Goal: Information Seeking & Learning: Find specific fact

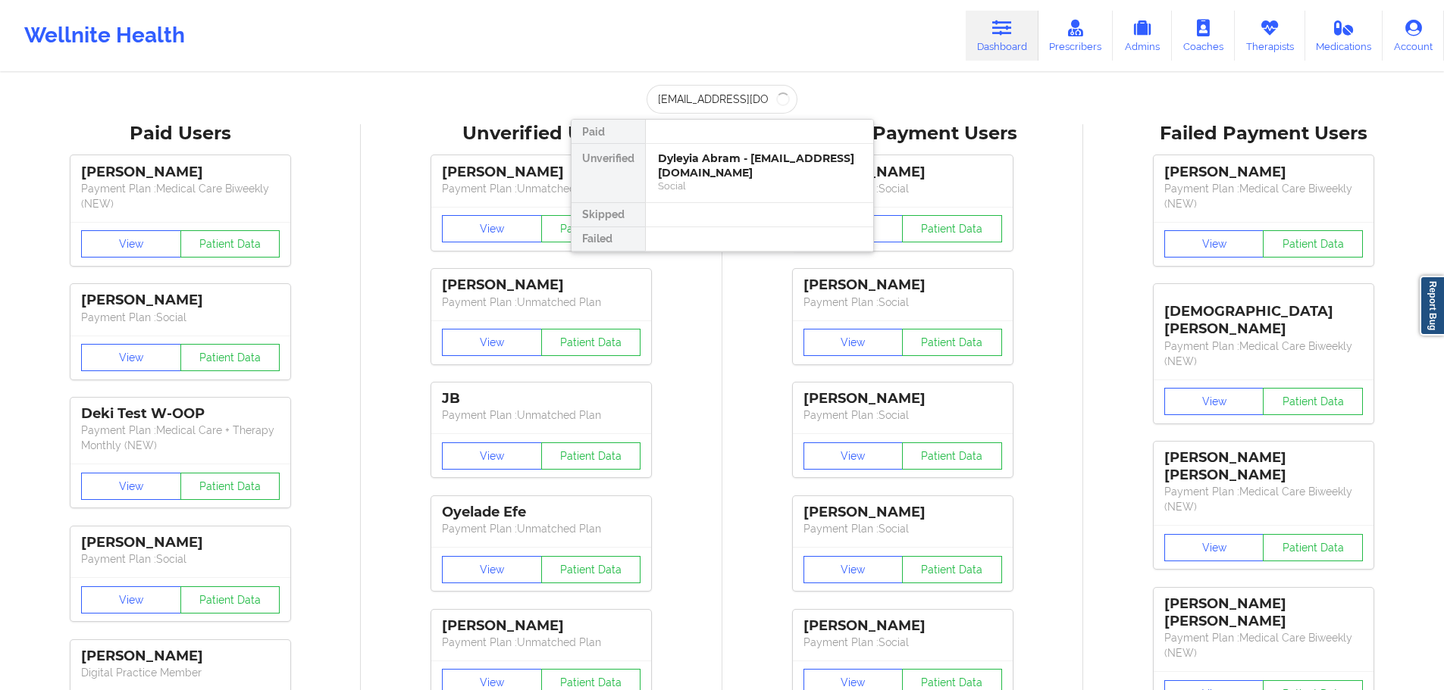
scroll to position [0, 4]
type input "[EMAIL_ADDRESS][DOMAIN_NAME]"
click at [662, 141] on div at bounding box center [759, 132] width 228 height 24
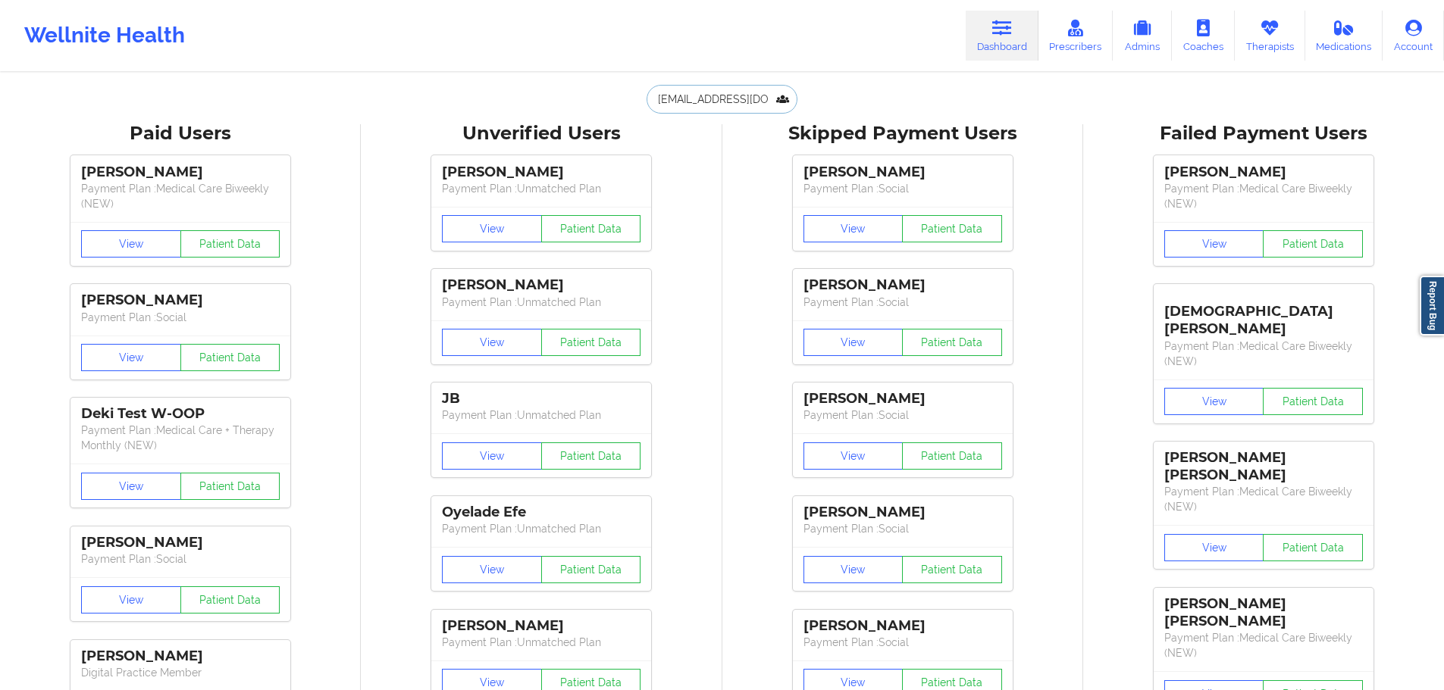
click at [687, 107] on input "[EMAIL_ADDRESS][DOMAIN_NAME]" at bounding box center [721, 99] width 150 height 29
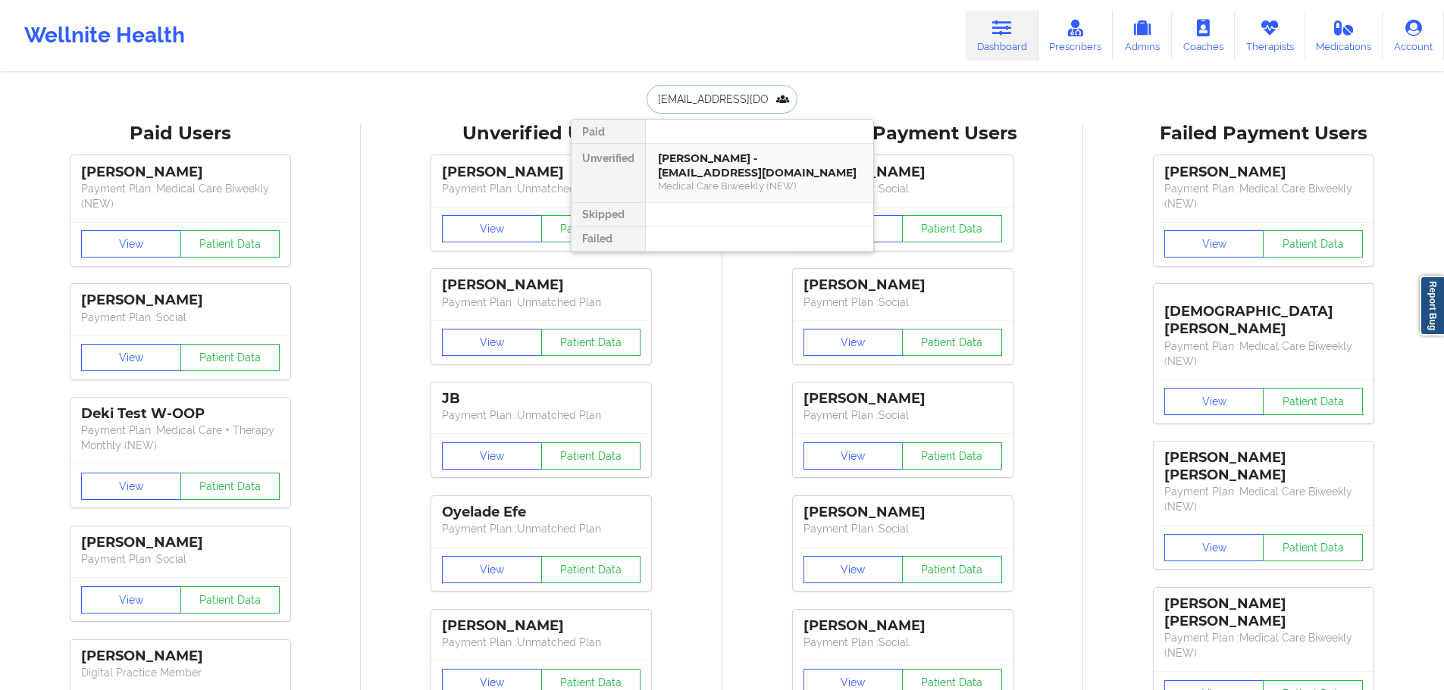
click at [699, 148] on div "[PERSON_NAME] - [EMAIL_ADDRESS][DOMAIN_NAME] Medical Care Biweekly (NEW)" at bounding box center [759, 173] width 227 height 58
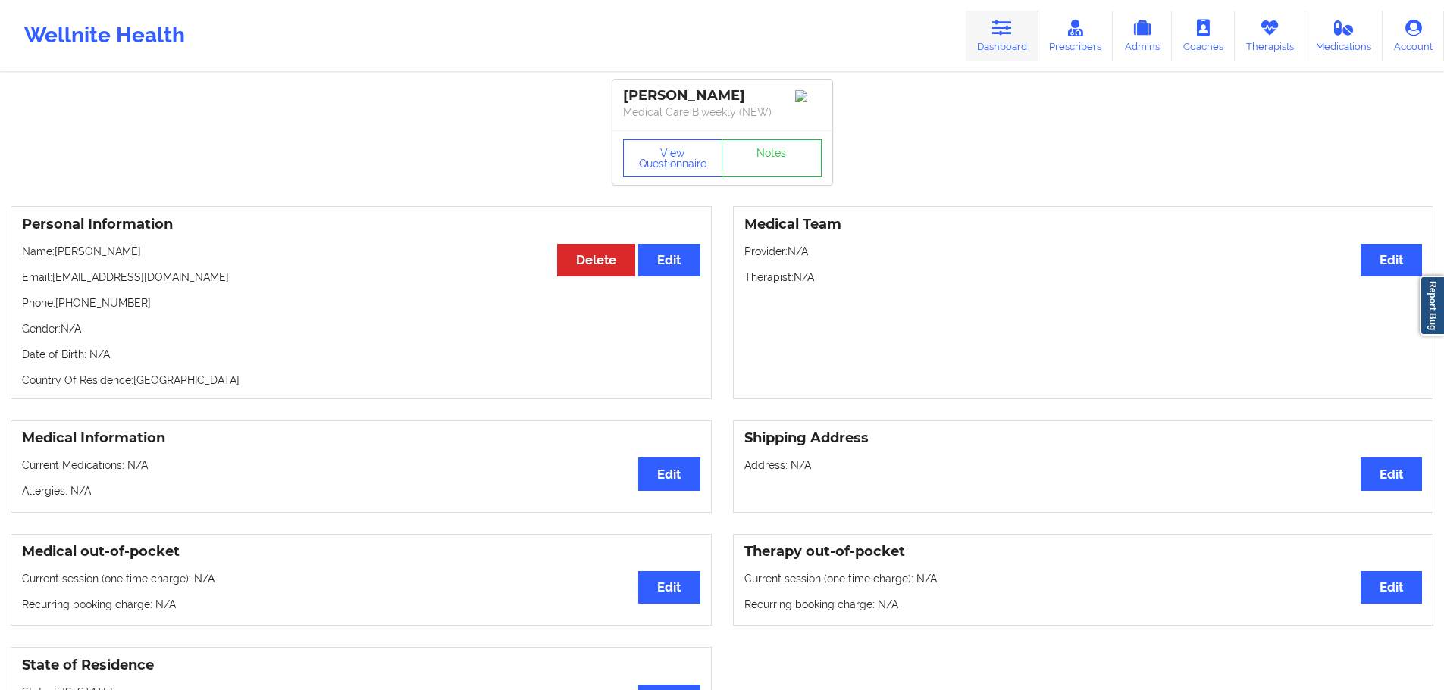
click at [997, 39] on link "Dashboard" at bounding box center [1002, 36] width 73 height 50
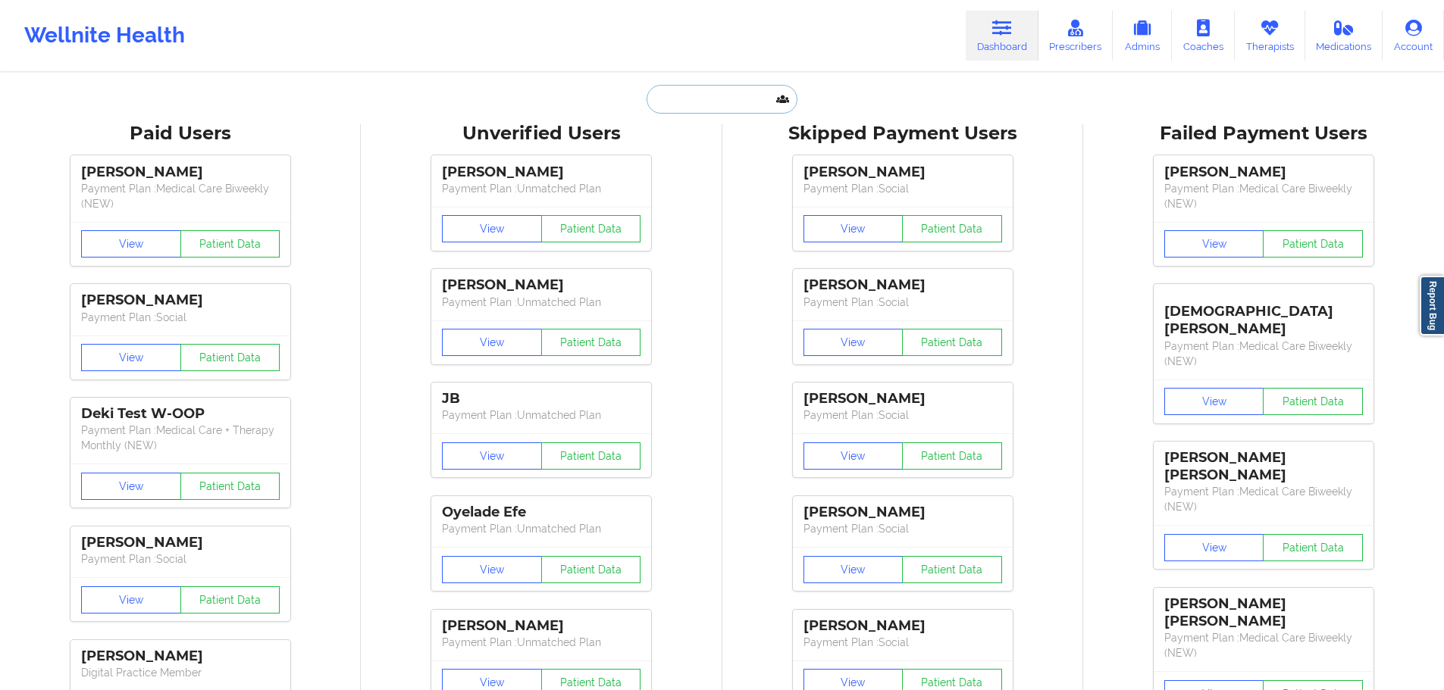
click at [737, 108] on input "text" at bounding box center [721, 99] width 150 height 29
paste input "[EMAIL_ADDRESS][DOMAIN_NAME]"
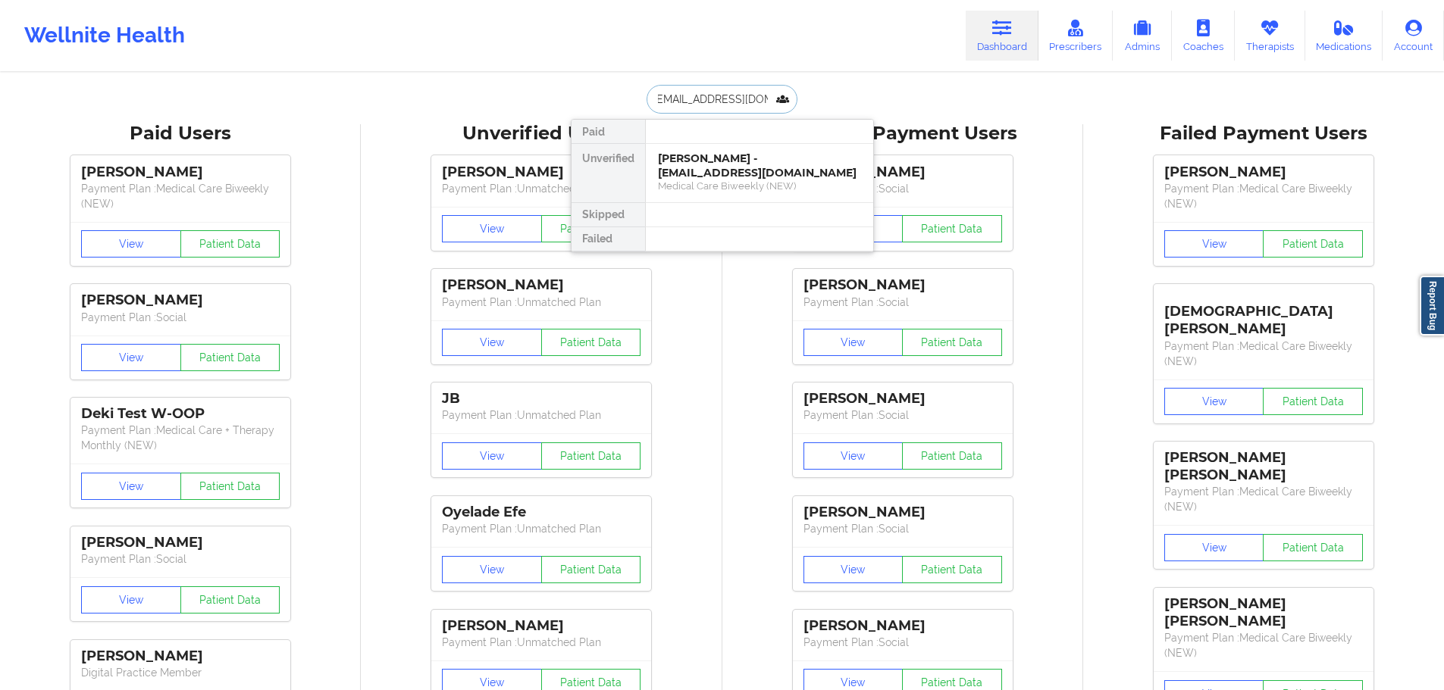
type input "[EMAIL_ADDRESS][DOMAIN_NAME]"
click at [714, 188] on div "Social" at bounding box center [759, 186] width 203 height 13
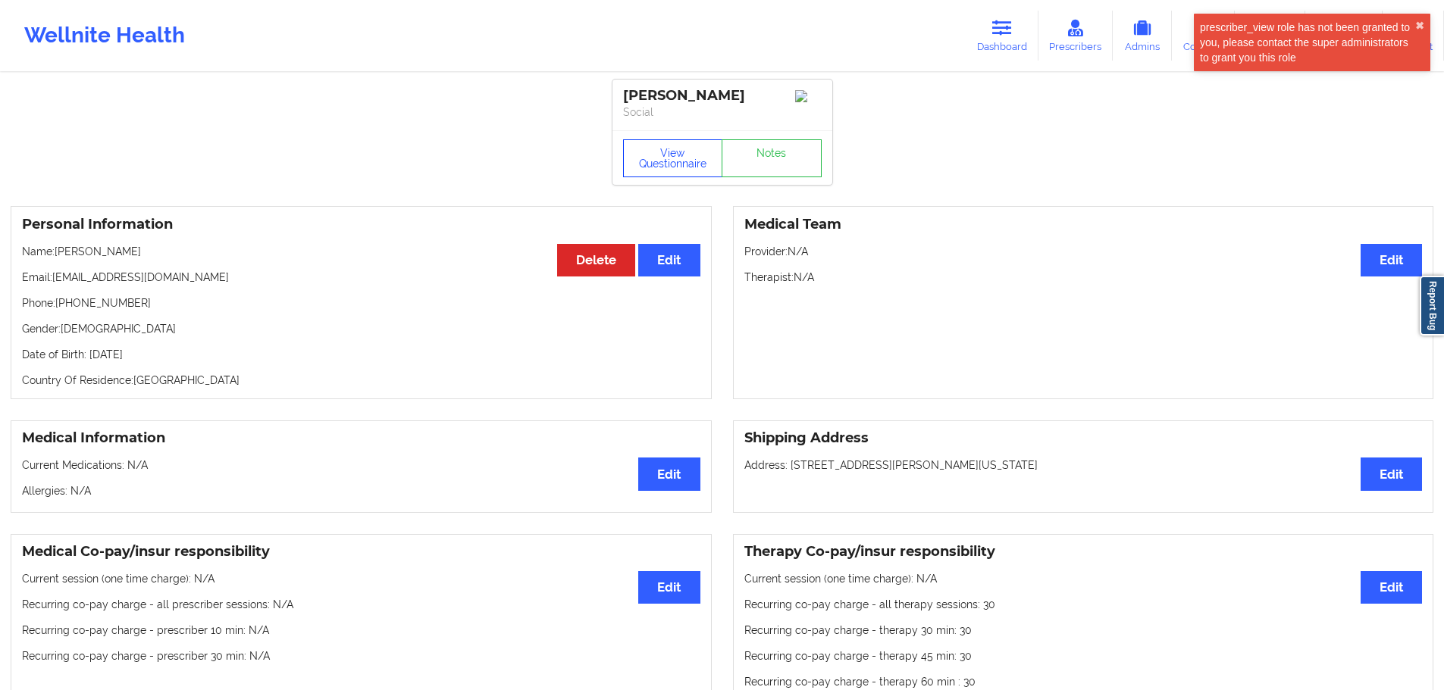
click at [675, 157] on button "View Questionnaire" at bounding box center [673, 158] width 100 height 38
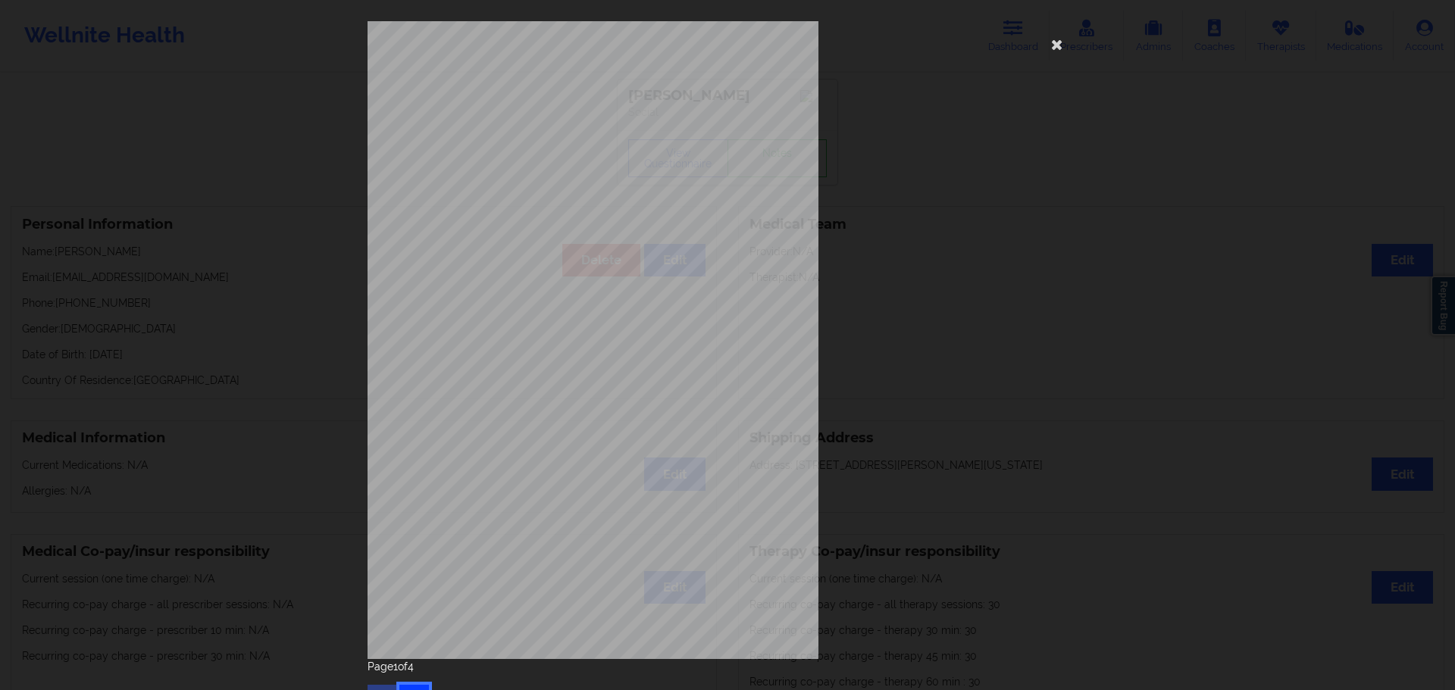
click at [407, 688] on button "button" at bounding box center [414, 698] width 30 height 27
drag, startPoint x: 1059, startPoint y: 36, endPoint x: 1037, endPoint y: 51, distance: 26.1
click at [1059, 36] on icon at bounding box center [1057, 44] width 24 height 24
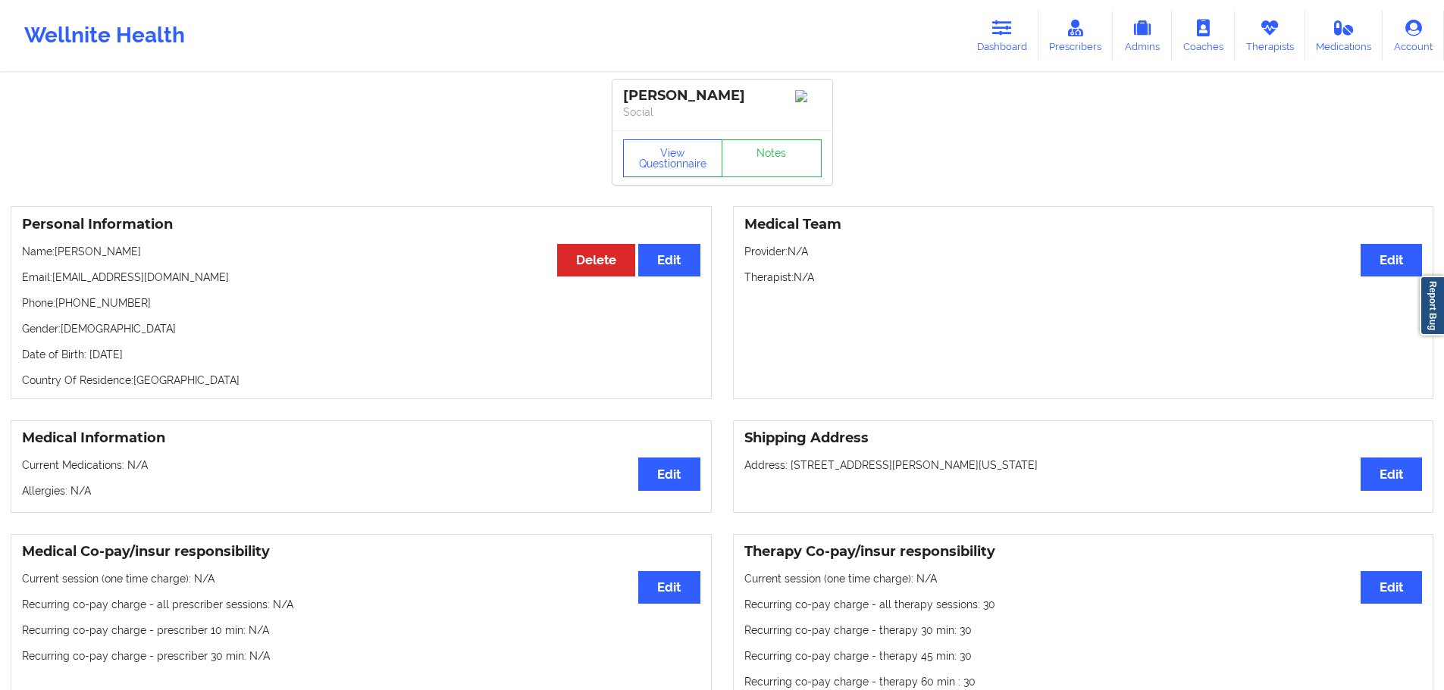
click at [177, 362] on p "Date of Birth: [DEMOGRAPHIC_DATA]" at bounding box center [361, 354] width 678 height 15
copy p "1972"
drag, startPoint x: 133, startPoint y: 255, endPoint x: 58, endPoint y: 261, distance: 75.3
click at [58, 259] on p "Name: [PERSON_NAME]" at bounding box center [361, 251] width 678 height 15
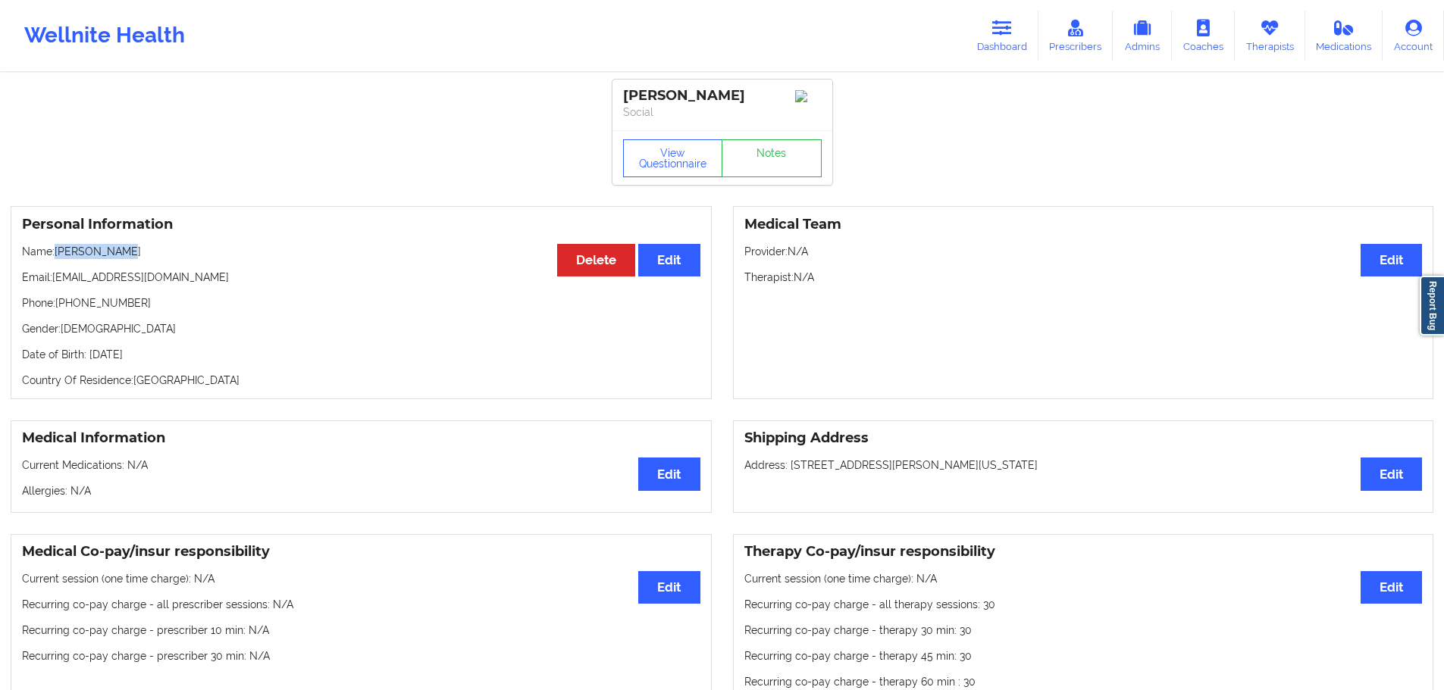
copy p "[PERSON_NAME]"
click at [99, 307] on p "Phone: [PHONE_NUMBER]" at bounding box center [361, 303] width 678 height 15
drag, startPoint x: 139, startPoint y: 310, endPoint x: 59, endPoint y: 312, distance: 79.6
click at [59, 311] on p "Phone: [PHONE_NUMBER]" at bounding box center [361, 303] width 678 height 15
copy p "[PHONE_NUMBER]"
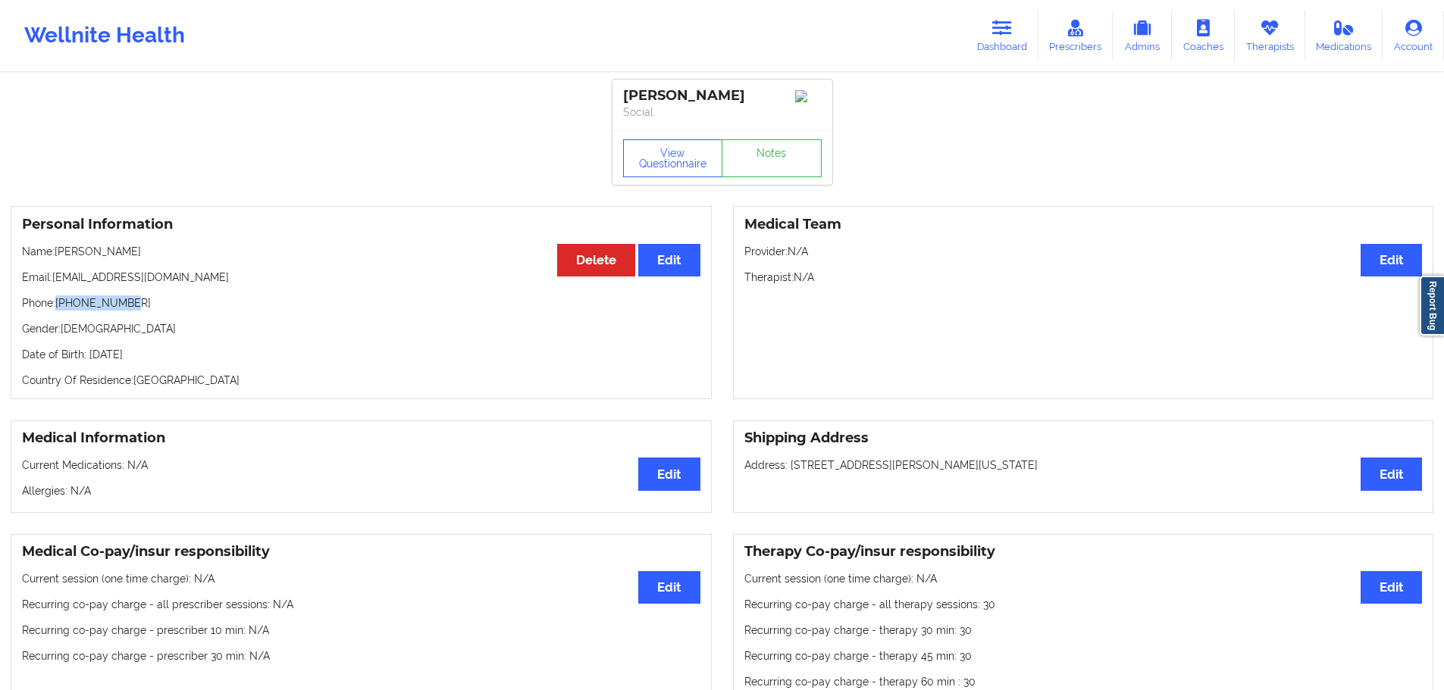
drag, startPoint x: 994, startPoint y: 50, endPoint x: 966, endPoint y: 64, distance: 30.5
click at [994, 50] on link "Dashboard" at bounding box center [1002, 36] width 73 height 50
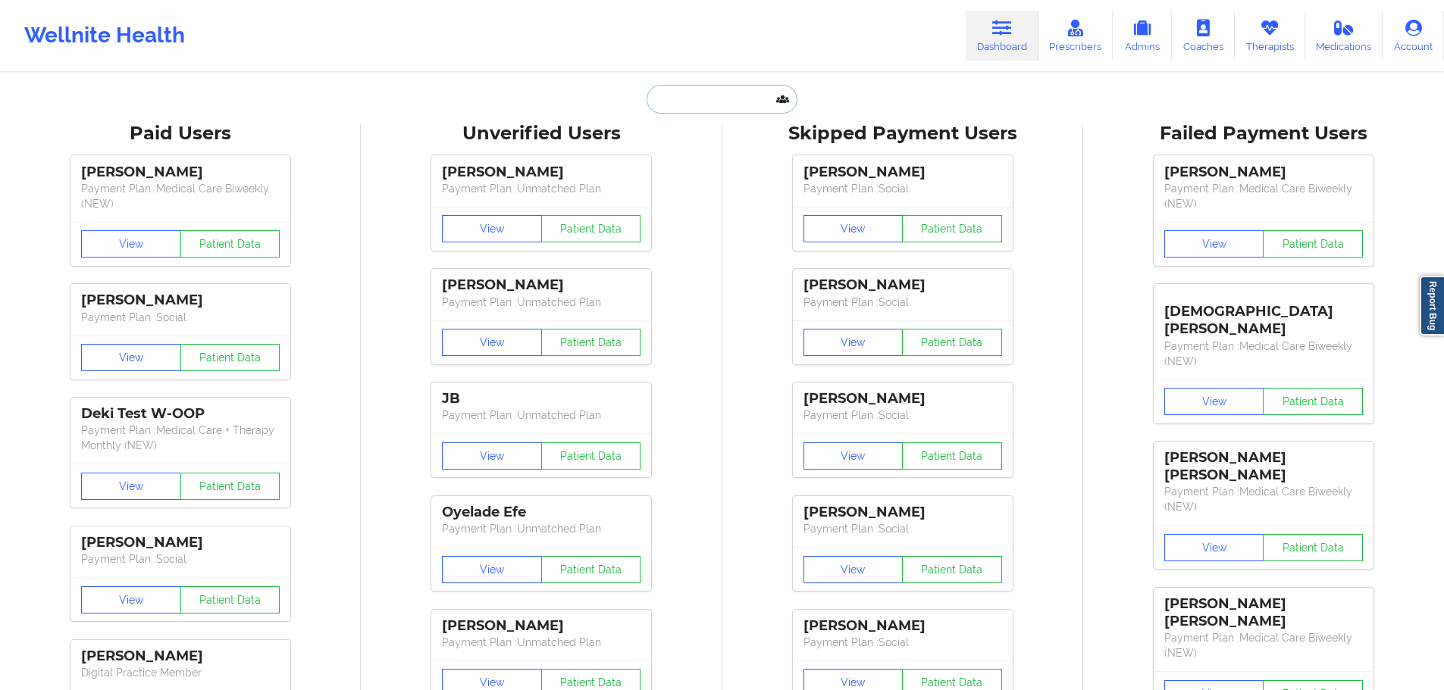
click at [756, 108] on input "text" at bounding box center [721, 99] width 150 height 29
paste input "[EMAIL_ADDRESS][DOMAIN_NAME]"
type input "[EMAIL_ADDRESS][DOMAIN_NAME]"
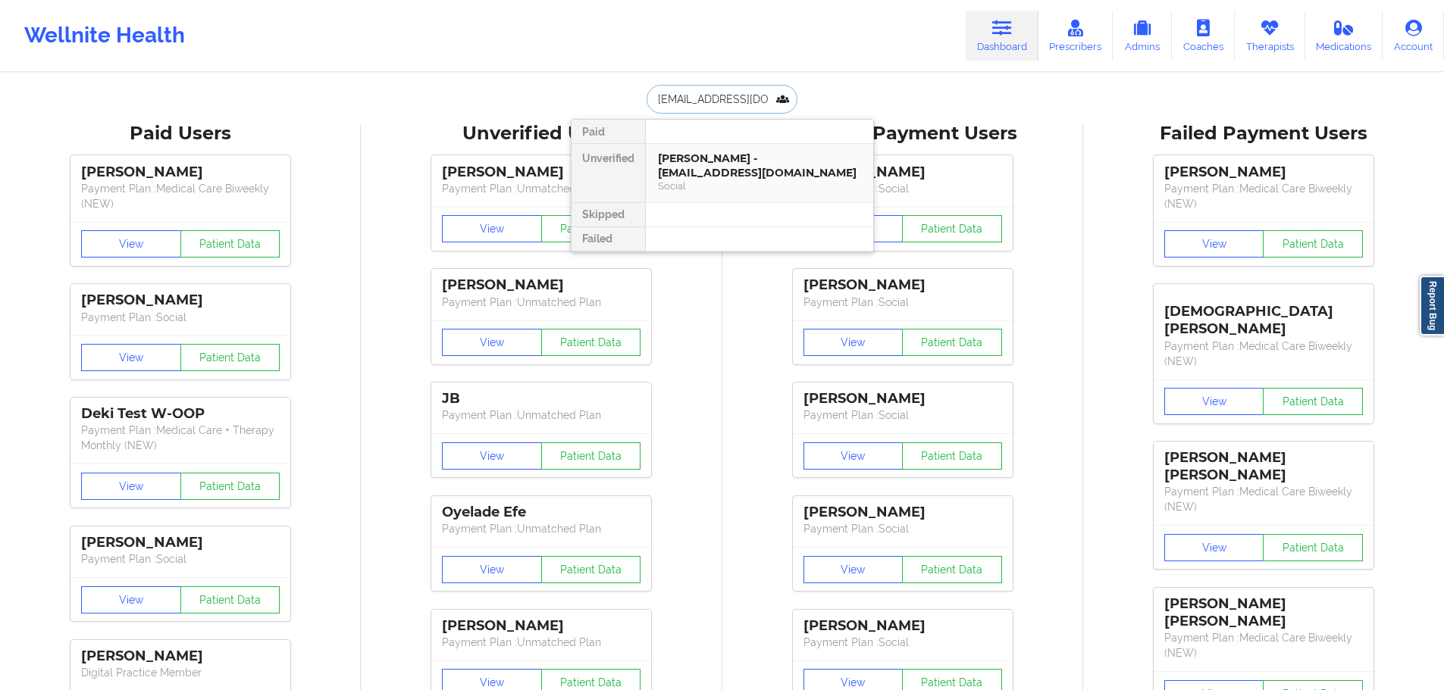
click at [709, 156] on div "[PERSON_NAME] - [EMAIL_ADDRESS][DOMAIN_NAME]" at bounding box center [759, 166] width 203 height 28
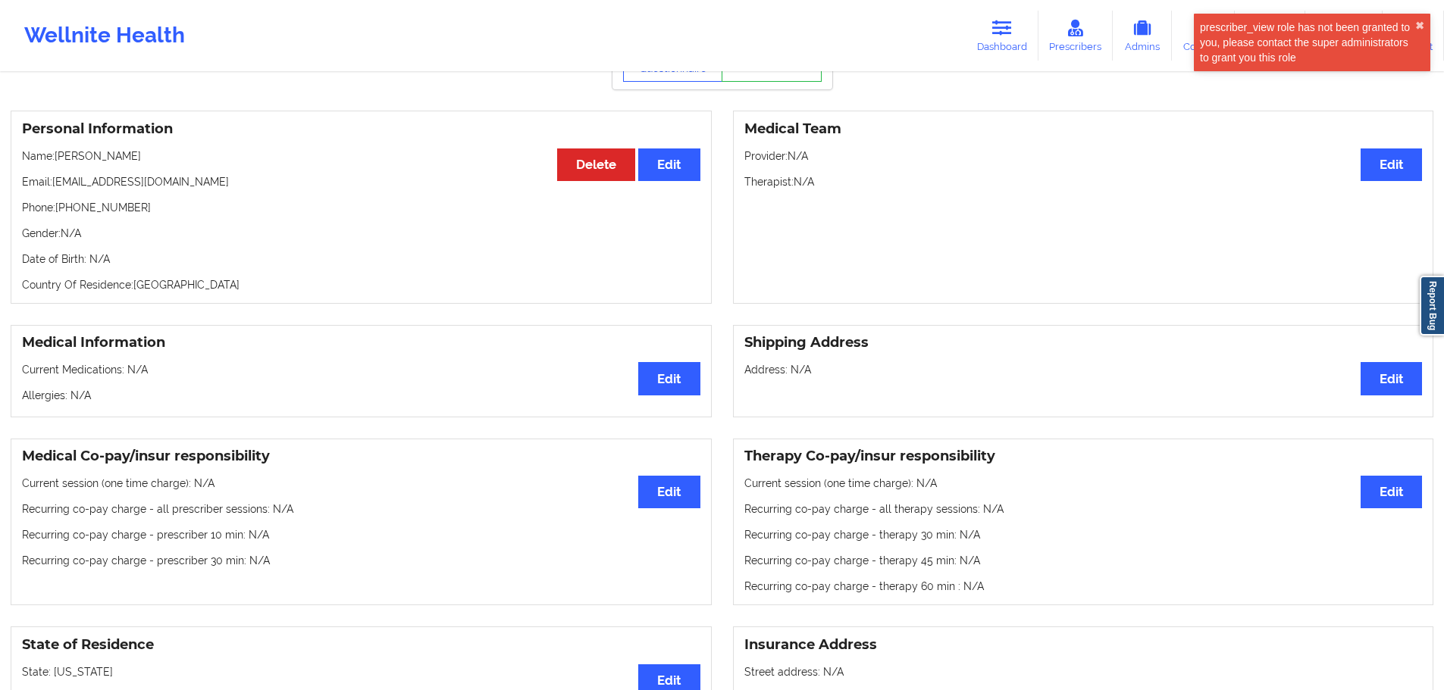
scroll to position [76, 0]
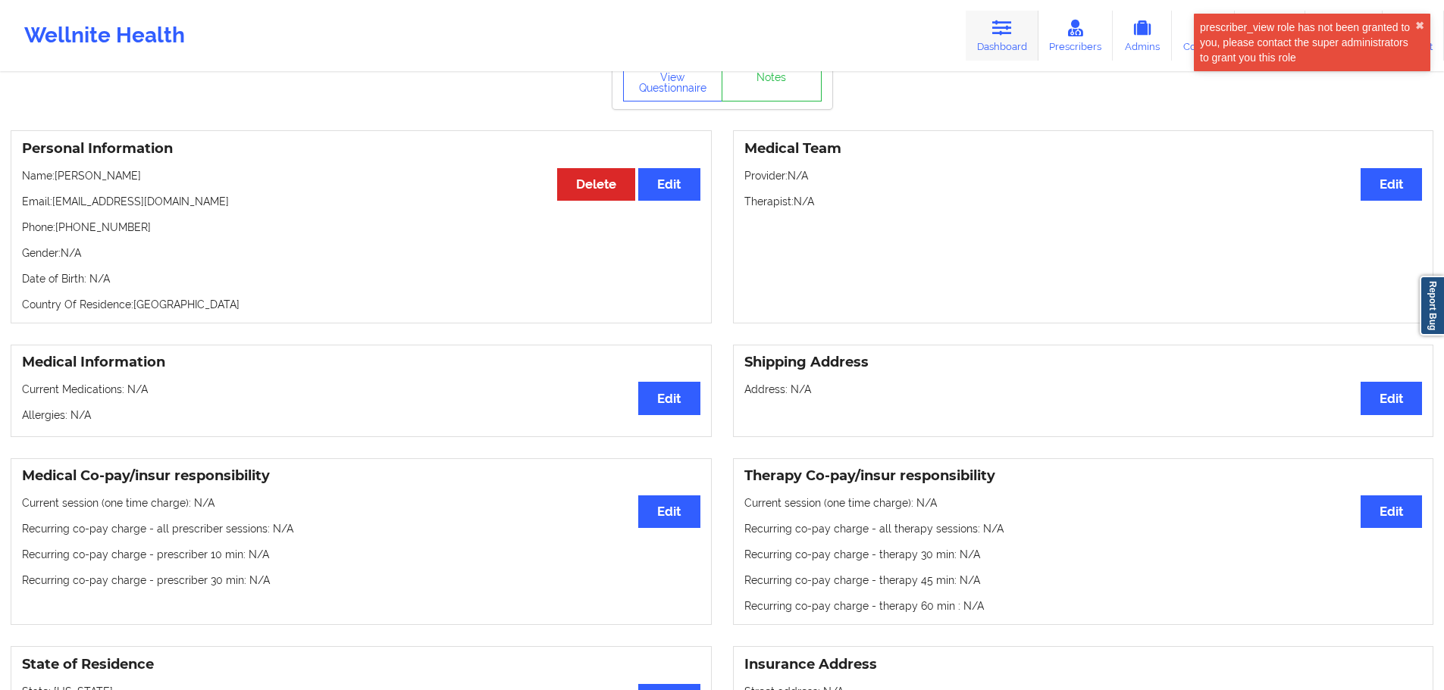
click at [1015, 33] on link "Dashboard" at bounding box center [1002, 36] width 73 height 50
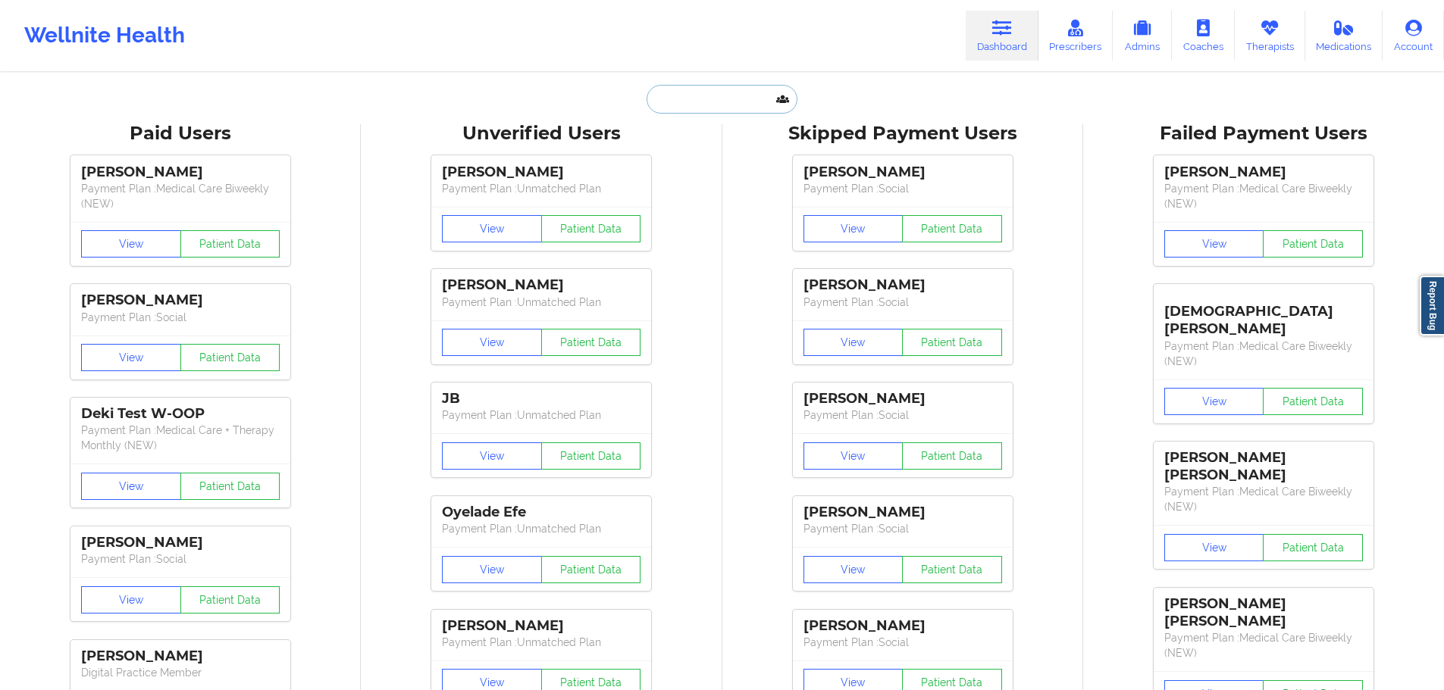
click at [728, 87] on input "text" at bounding box center [721, 99] width 150 height 29
paste input "[EMAIL_ADDRESS][DOMAIN_NAME]"
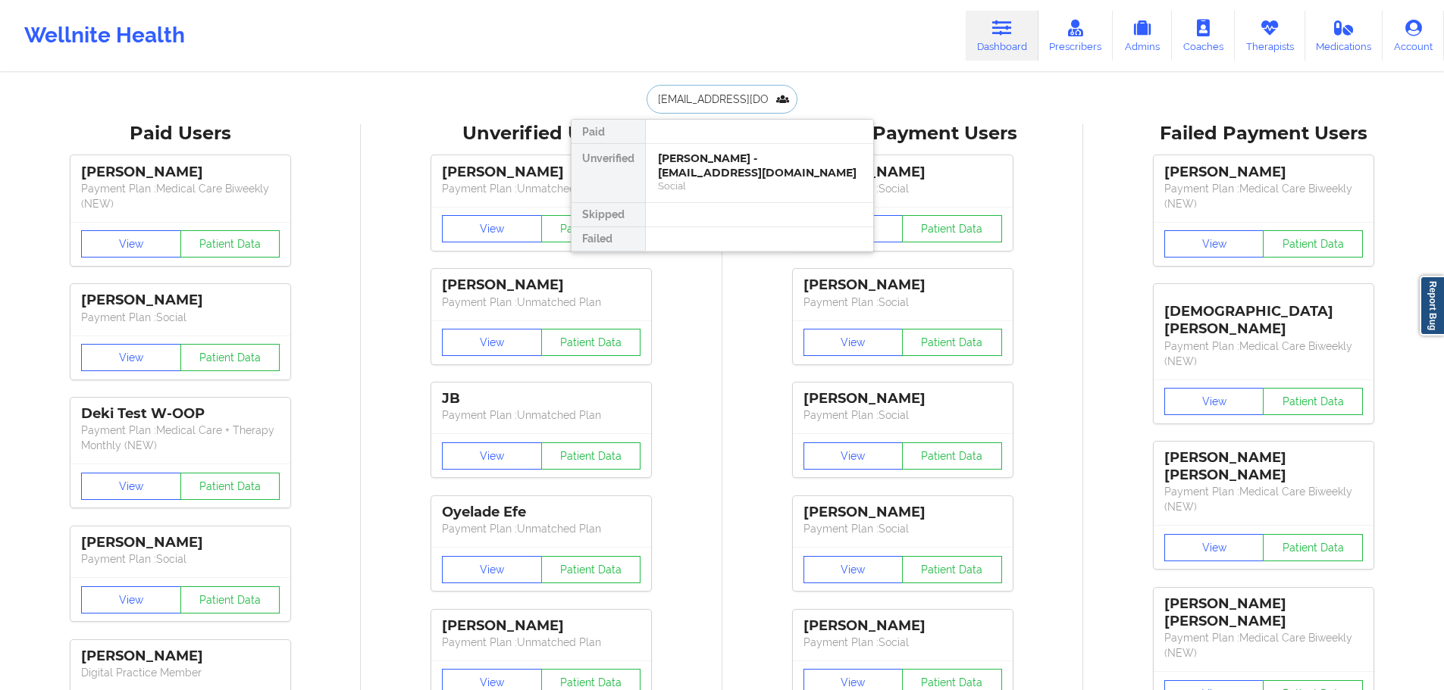
type input "[EMAIL_ADDRESS][DOMAIN_NAME]"
click at [725, 171] on div "[PERSON_NAME] - [EMAIL_ADDRESS][DOMAIN_NAME]" at bounding box center [759, 166] width 203 height 28
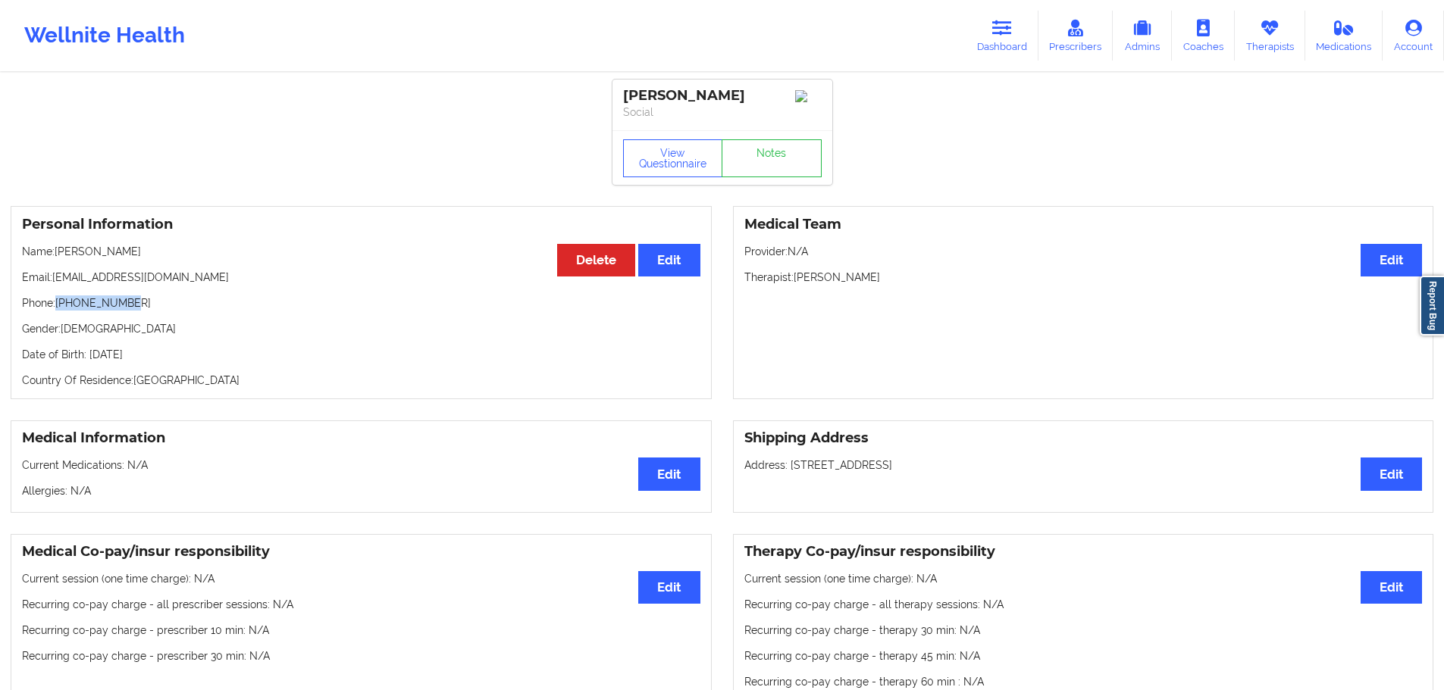
drag, startPoint x: 146, startPoint y: 310, endPoint x: 58, endPoint y: 310, distance: 87.9
click at [58, 310] on p "Phone: [PHONE_NUMBER]" at bounding box center [361, 303] width 678 height 15
copy p "[PHONE_NUMBER]"
drag, startPoint x: 139, startPoint y: 256, endPoint x: 57, endPoint y: 257, distance: 82.6
click at [57, 257] on p "Name: [PERSON_NAME]" at bounding box center [361, 251] width 678 height 15
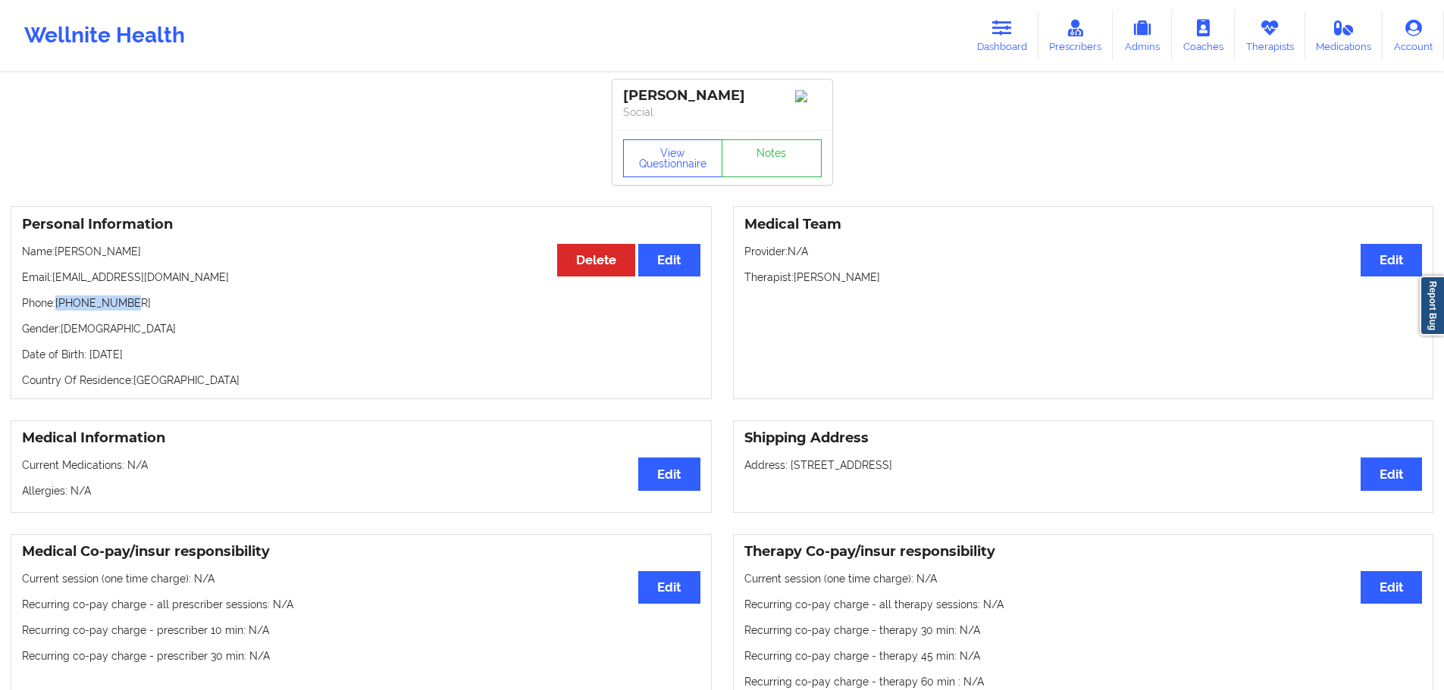
copy p "[PERSON_NAME]"
click at [705, 177] on button "View Questionnaire" at bounding box center [673, 158] width 100 height 38
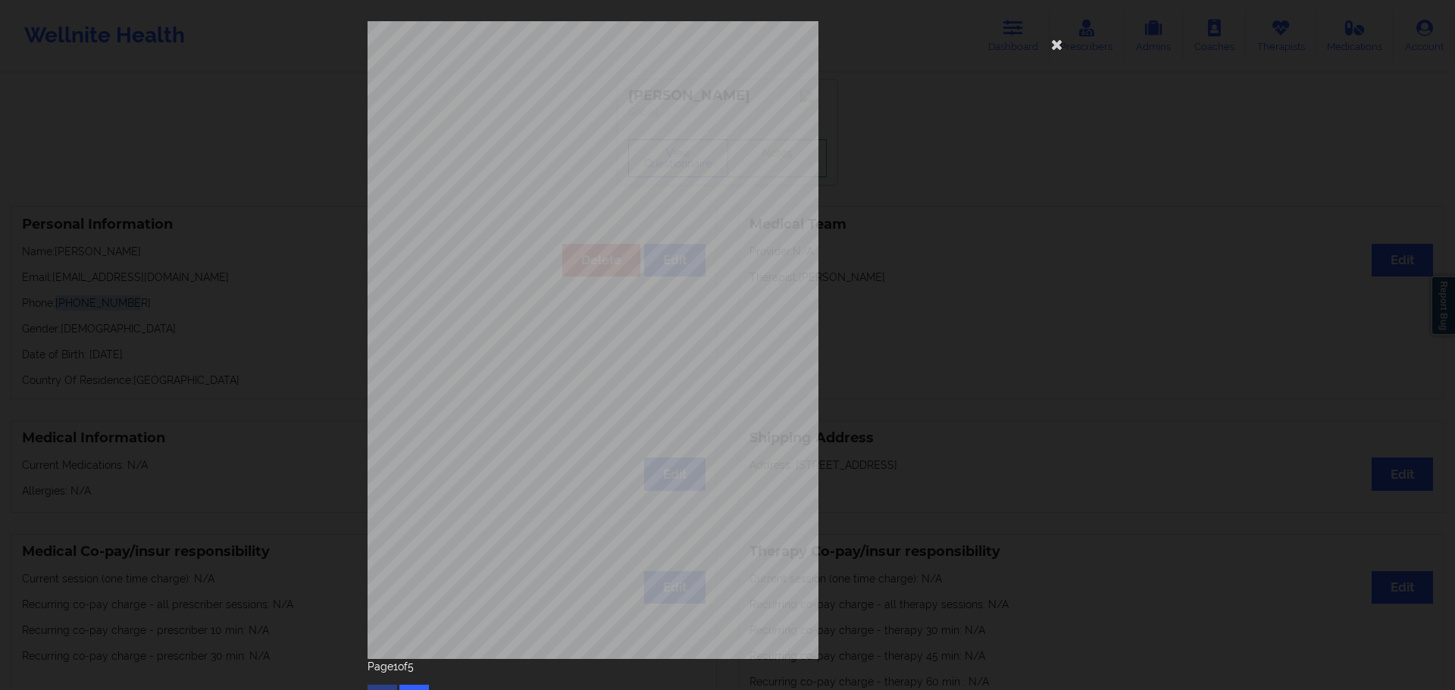
scroll to position [33, 0]
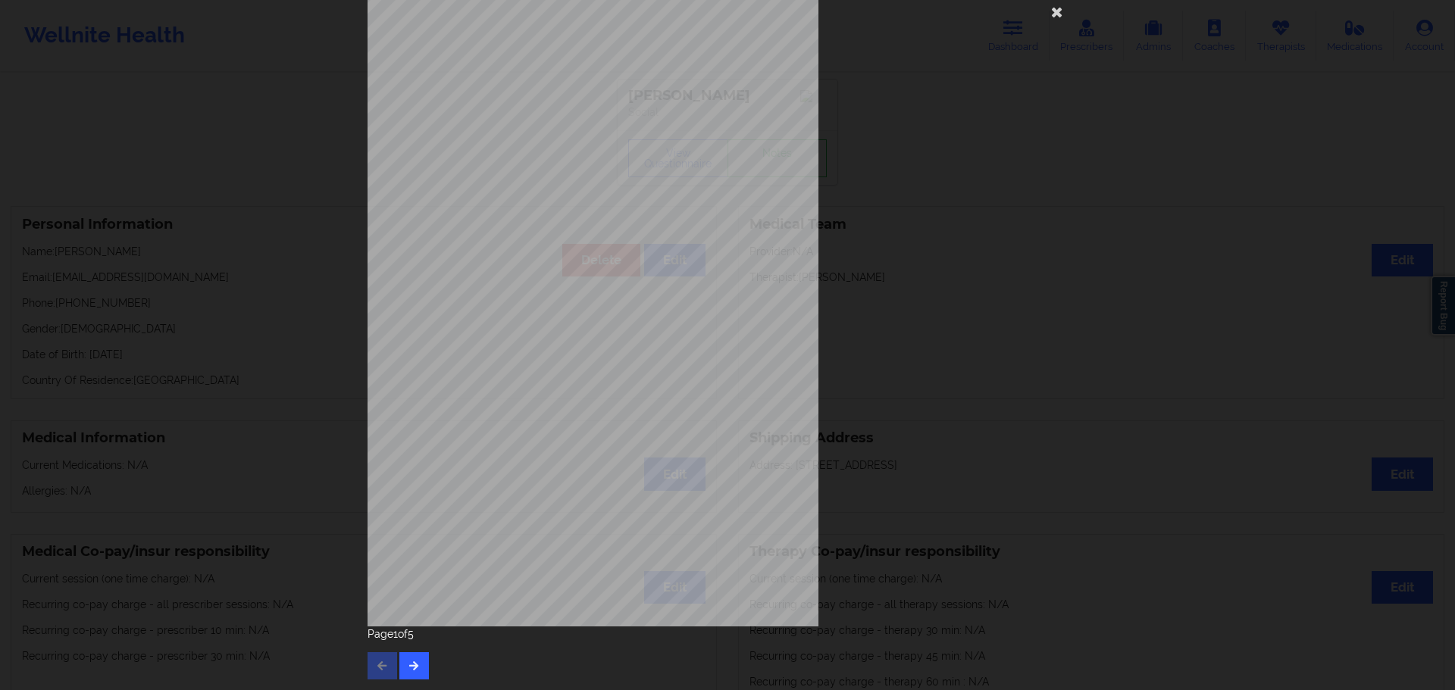
click at [423, 649] on div "Page 1 of 5" at bounding box center [728, 653] width 720 height 53
click at [415, 656] on button "button" at bounding box center [414, 666] width 30 height 27
click at [418, 656] on button "button" at bounding box center [414, 666] width 30 height 27
click at [411, 657] on button "button" at bounding box center [414, 666] width 30 height 27
drag, startPoint x: 1053, startPoint y: 18, endPoint x: 1040, endPoint y: 27, distance: 16.0
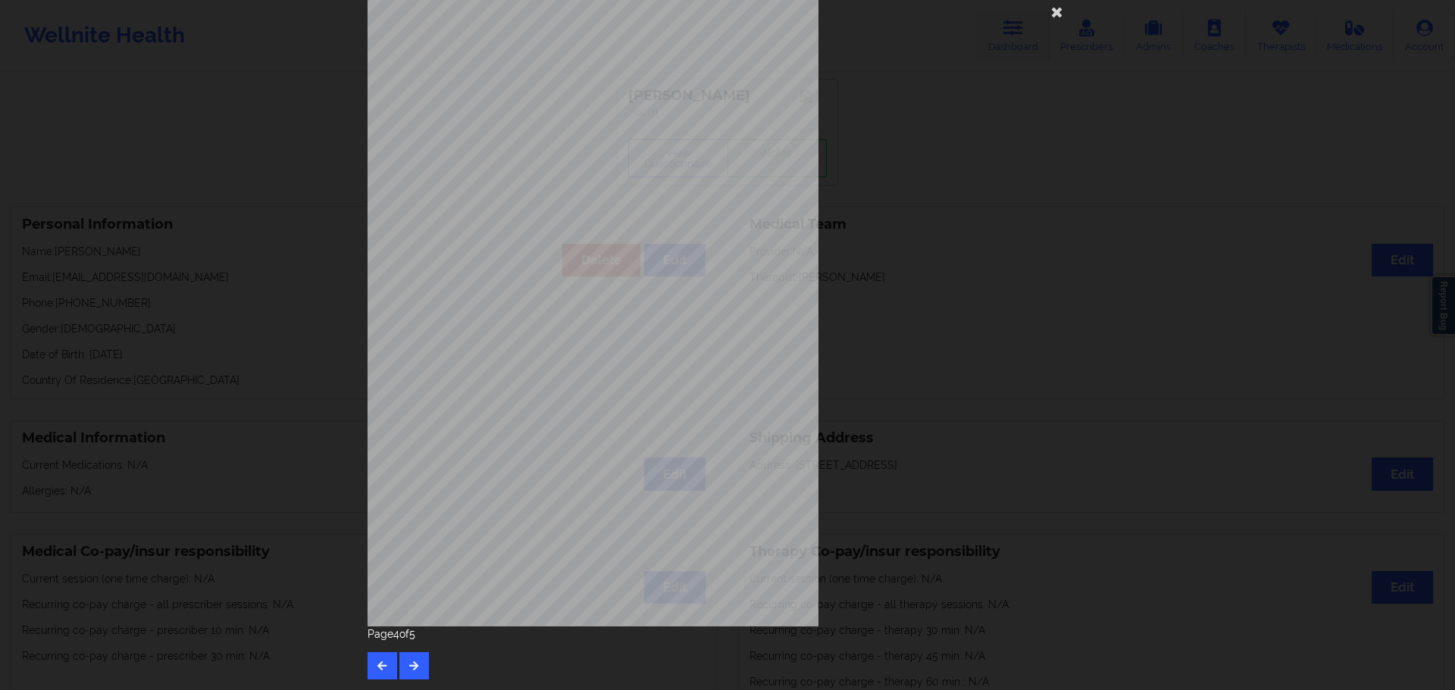
click at [1053, 18] on icon at bounding box center [1057, 11] width 24 height 24
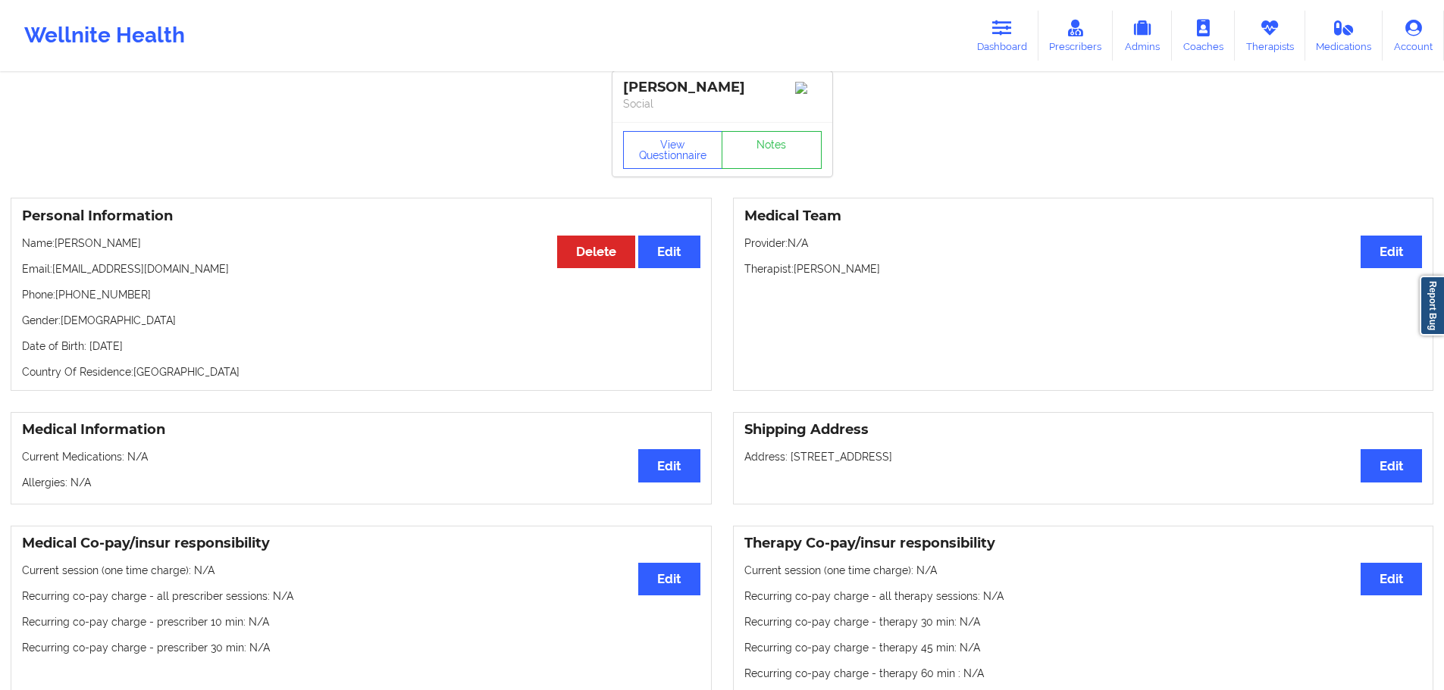
scroll to position [0, 0]
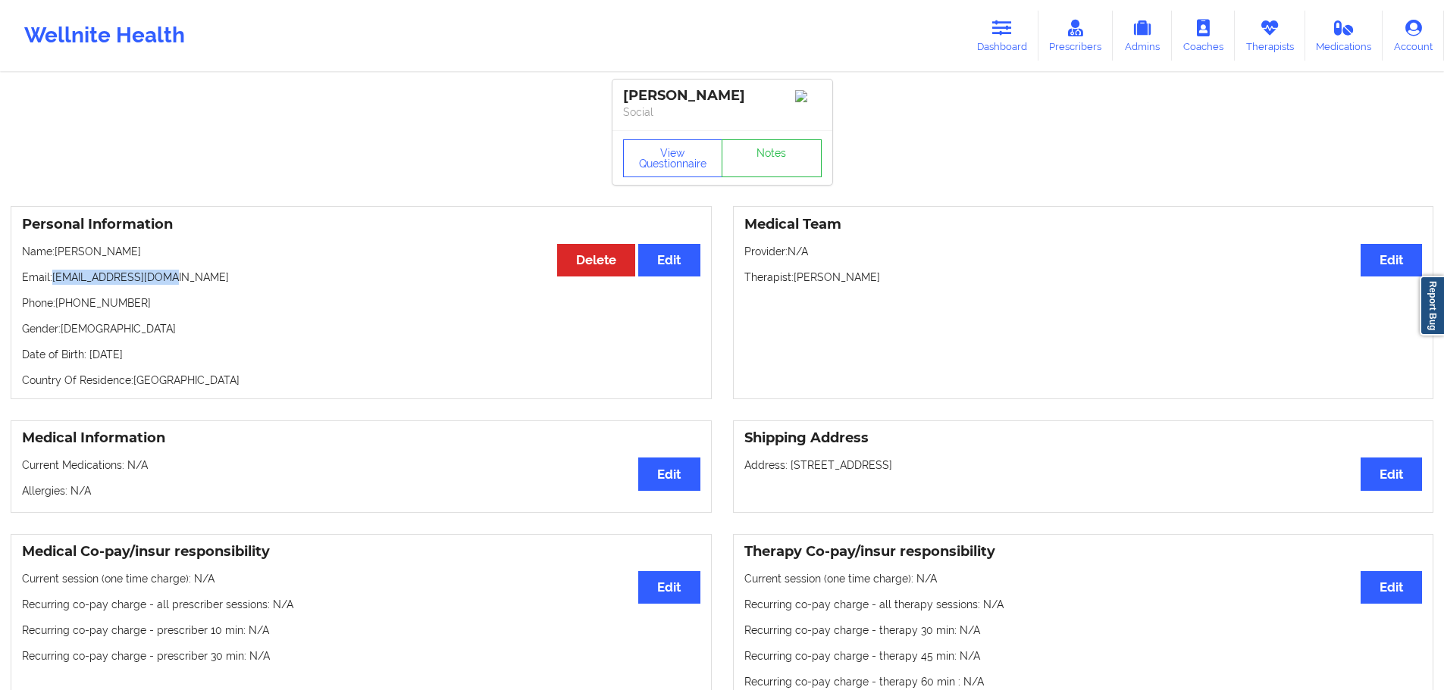
drag, startPoint x: 112, startPoint y: 283, endPoint x: 55, endPoint y: 289, distance: 57.9
click at [55, 285] on p "Email: [EMAIL_ADDRESS][DOMAIN_NAME]" at bounding box center [361, 277] width 678 height 15
copy p "[EMAIL_ADDRESS][DOMAIN_NAME]"
click at [189, 359] on p "Date of Birth: [DEMOGRAPHIC_DATA]" at bounding box center [361, 354] width 678 height 15
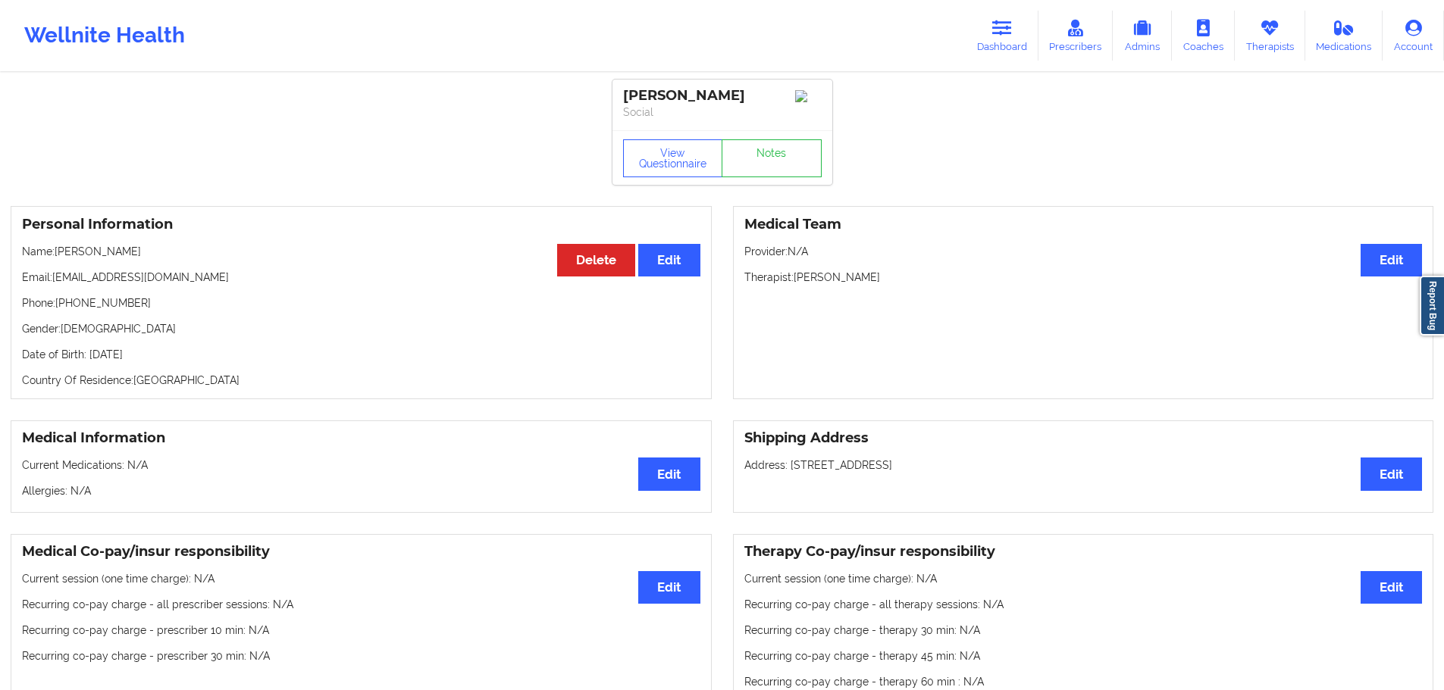
copy p "2003"
drag, startPoint x: 131, startPoint y: 256, endPoint x: 56, endPoint y: 259, distance: 75.1
click at [56, 259] on p "Name: [PERSON_NAME]" at bounding box center [361, 251] width 678 height 15
copy p "[PERSON_NAME]"
click at [123, 311] on p "Phone: [PHONE_NUMBER]" at bounding box center [361, 303] width 678 height 15
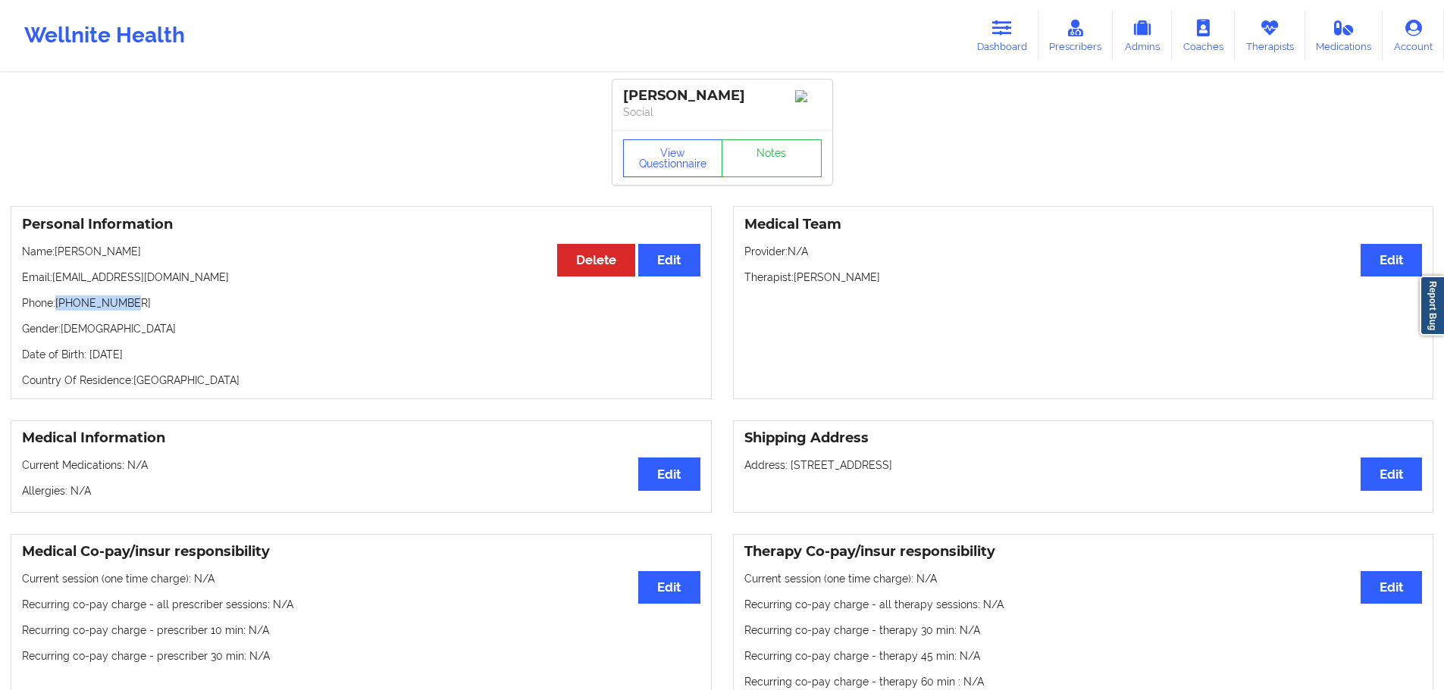
drag, startPoint x: 137, startPoint y: 302, endPoint x: 23, endPoint y: 329, distance: 117.5
click at [57, 309] on p "Phone: [PHONE_NUMBER]" at bounding box center [361, 303] width 678 height 15
copy p "[PHONE_NUMBER]"
drag, startPoint x: 173, startPoint y: 282, endPoint x: 54, endPoint y: 285, distance: 119.0
click at [54, 285] on p "Email: [EMAIL_ADDRESS][DOMAIN_NAME]" at bounding box center [361, 277] width 678 height 15
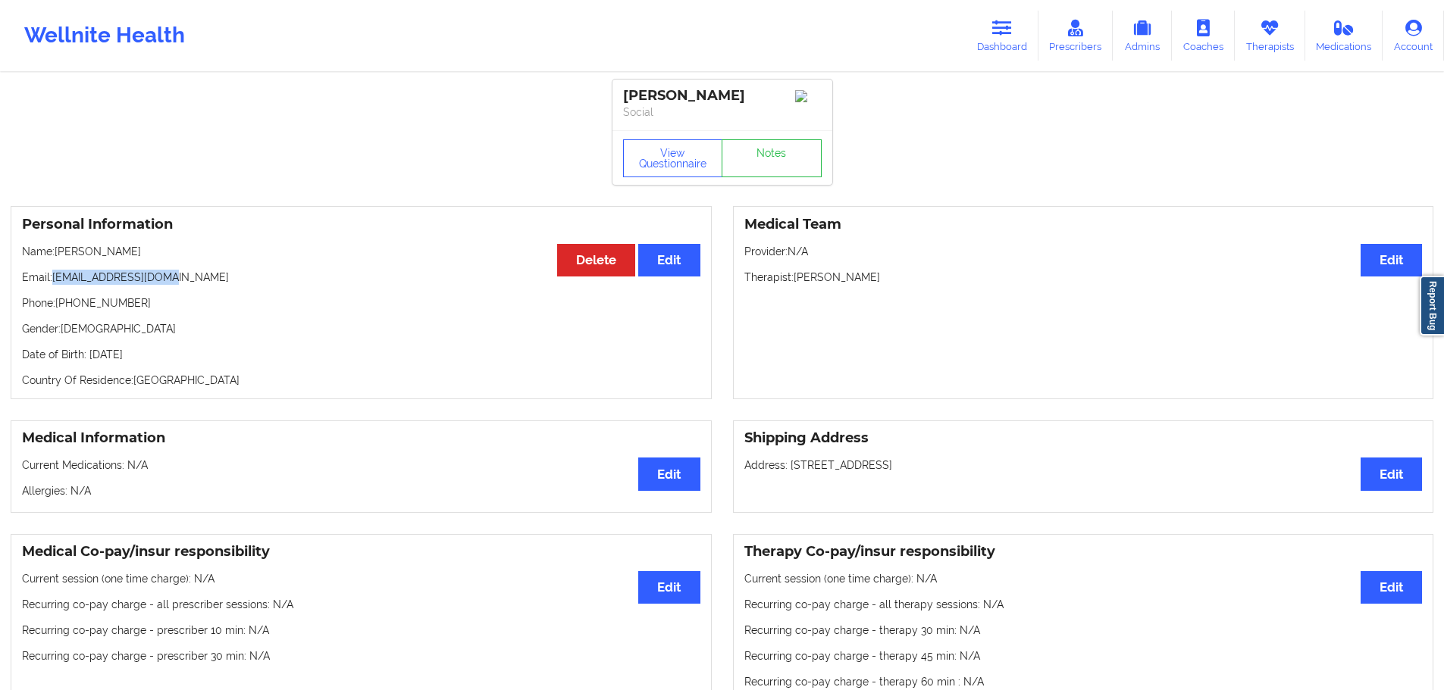
copy p "[EMAIL_ADDRESS][DOMAIN_NAME]"
click at [1008, 40] on link "Dashboard" at bounding box center [1002, 36] width 73 height 50
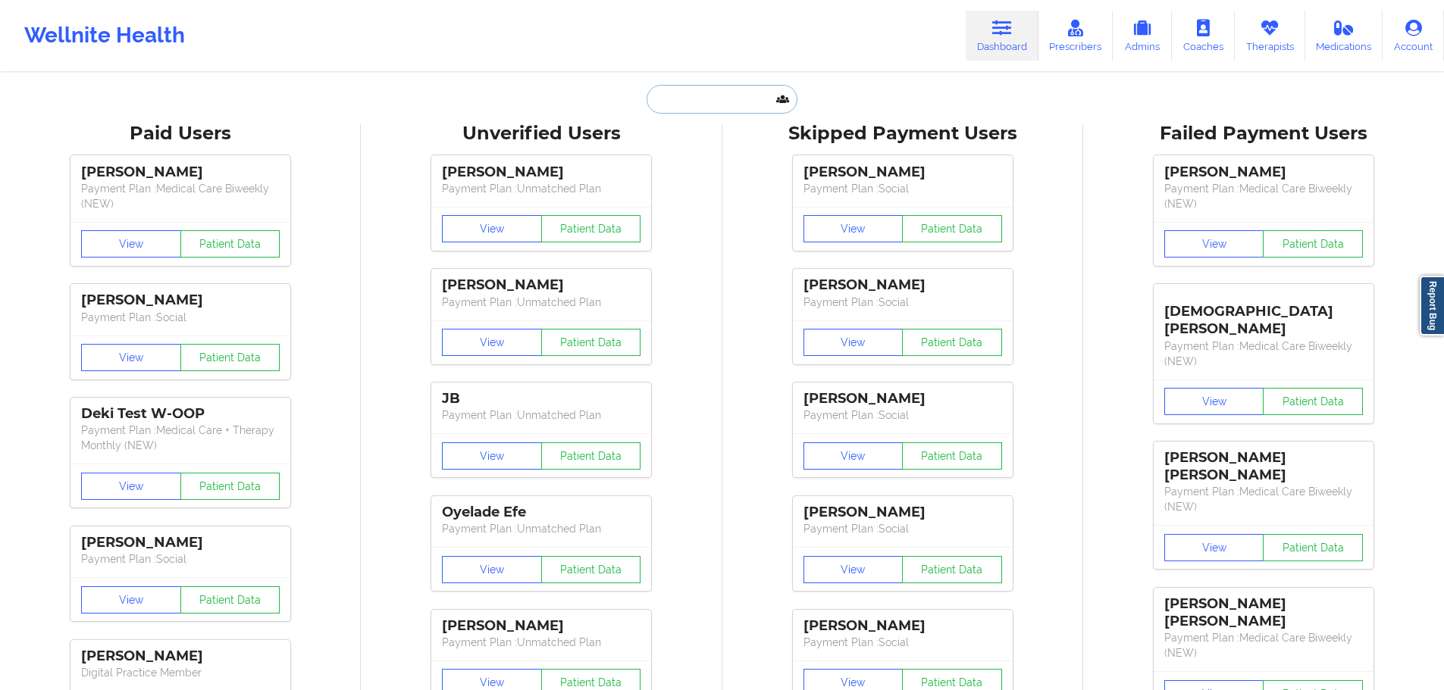
click at [696, 108] on input "text" at bounding box center [721, 99] width 150 height 29
paste input "[EMAIL_ADDRESS][DOMAIN_NAME]"
type input "[EMAIL_ADDRESS][DOMAIN_NAME]"
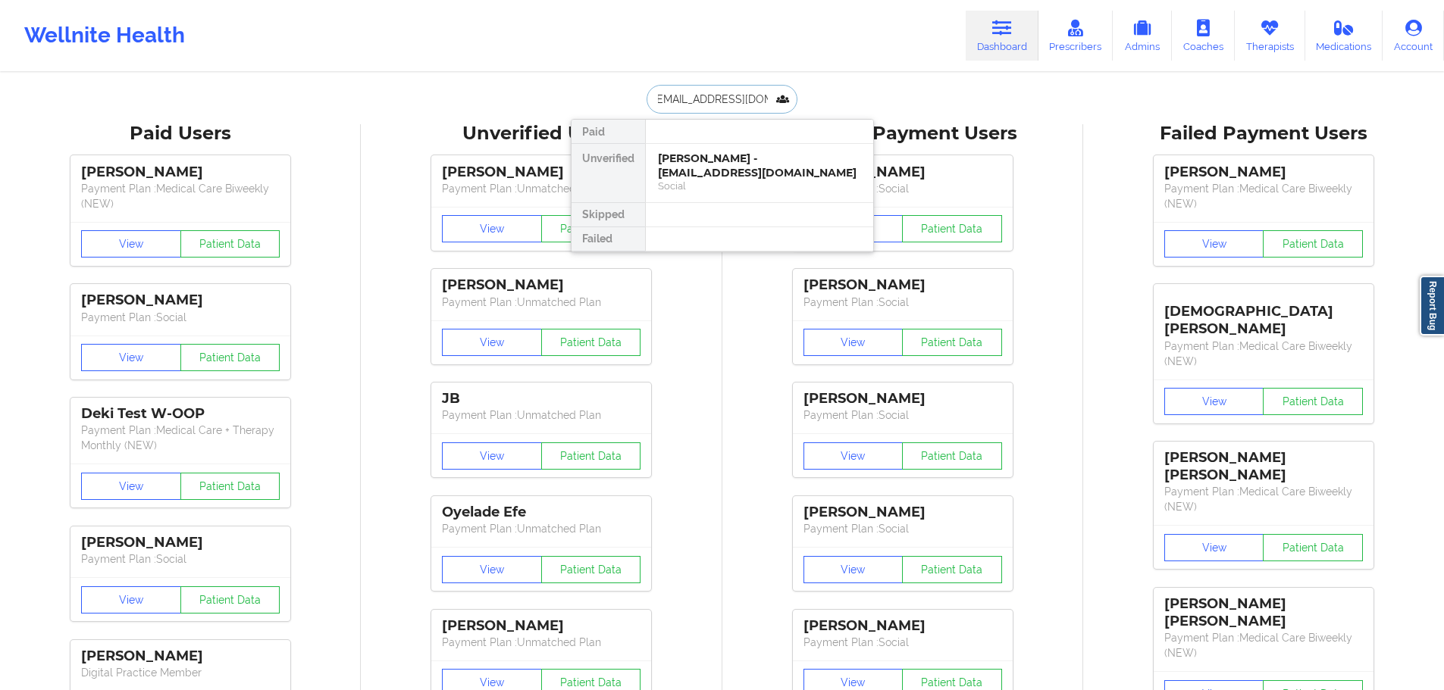
click at [715, 170] on div "[PERSON_NAME] - [EMAIL_ADDRESS][DOMAIN_NAME]" at bounding box center [759, 166] width 203 height 28
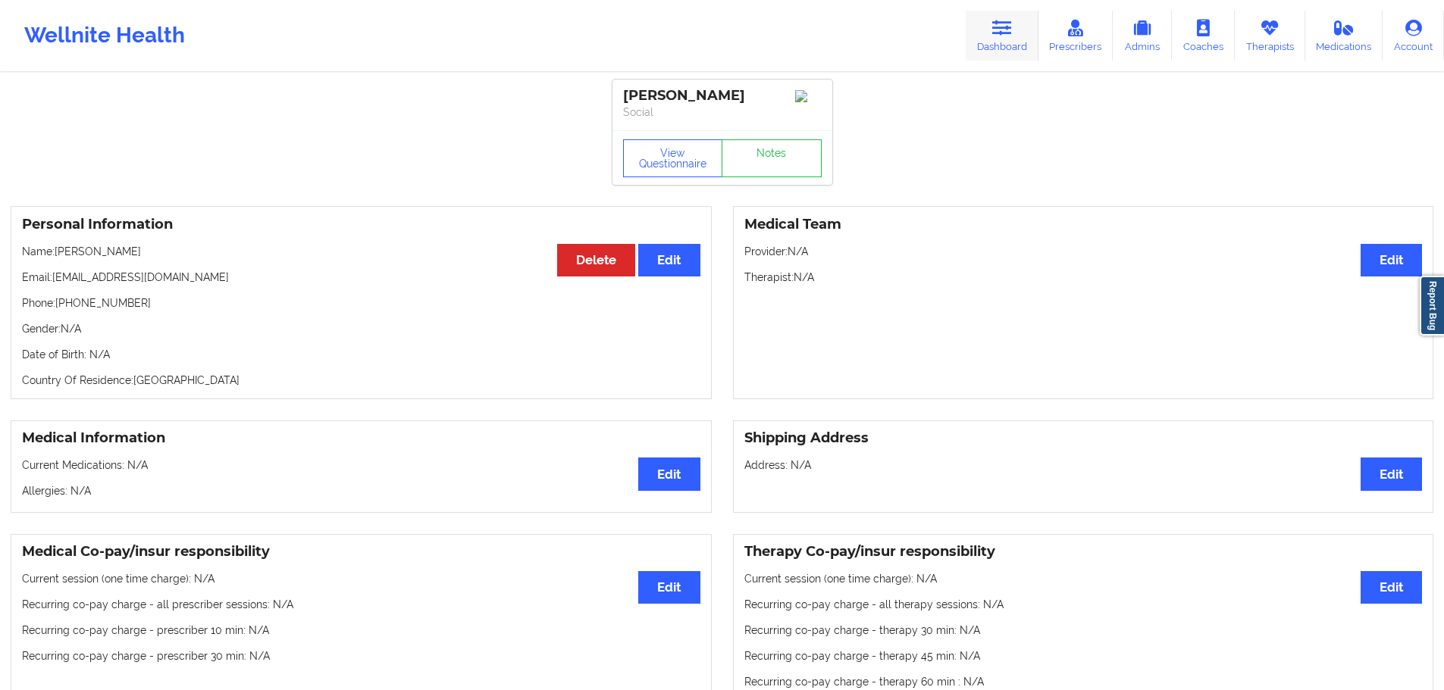
click at [988, 42] on link "Dashboard" at bounding box center [1002, 36] width 73 height 50
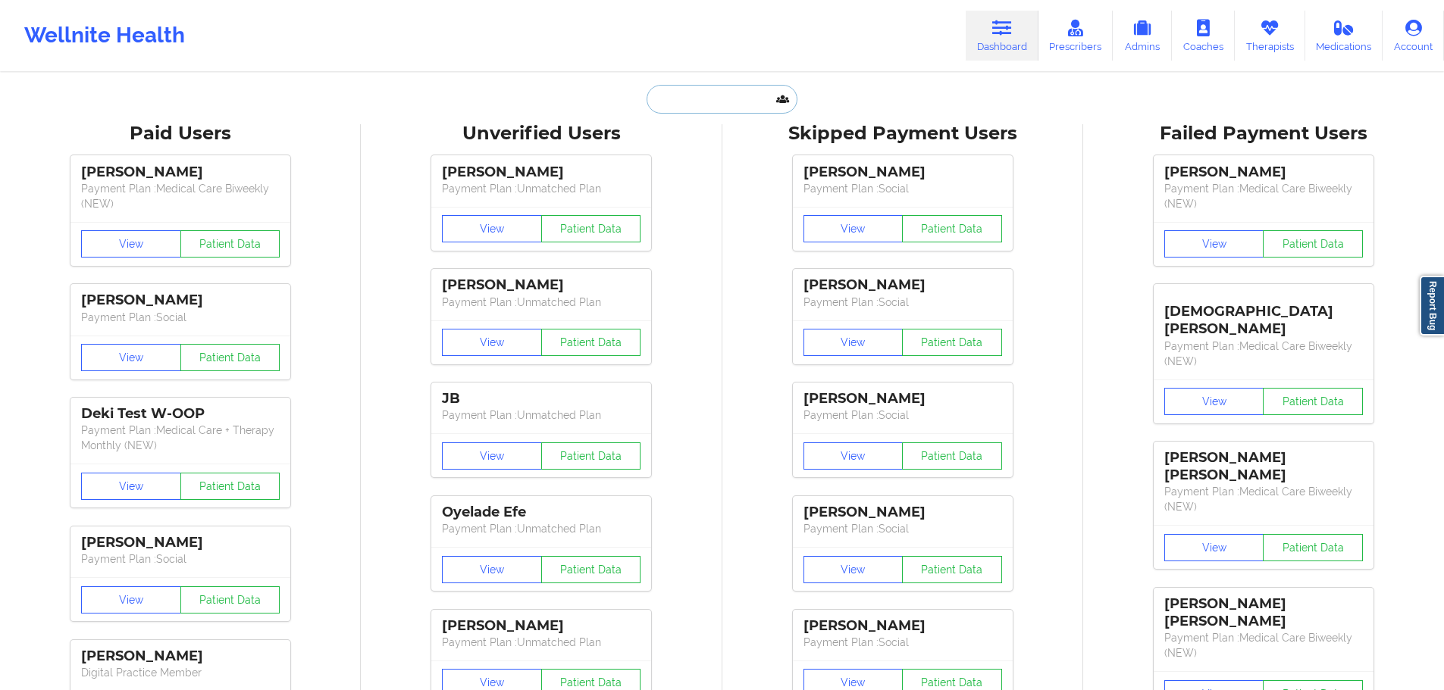
click at [659, 99] on input "text" at bounding box center [721, 99] width 150 height 29
paste input "[EMAIL_ADDRESS][DOMAIN_NAME]"
type input "[EMAIL_ADDRESS][DOMAIN_NAME]"
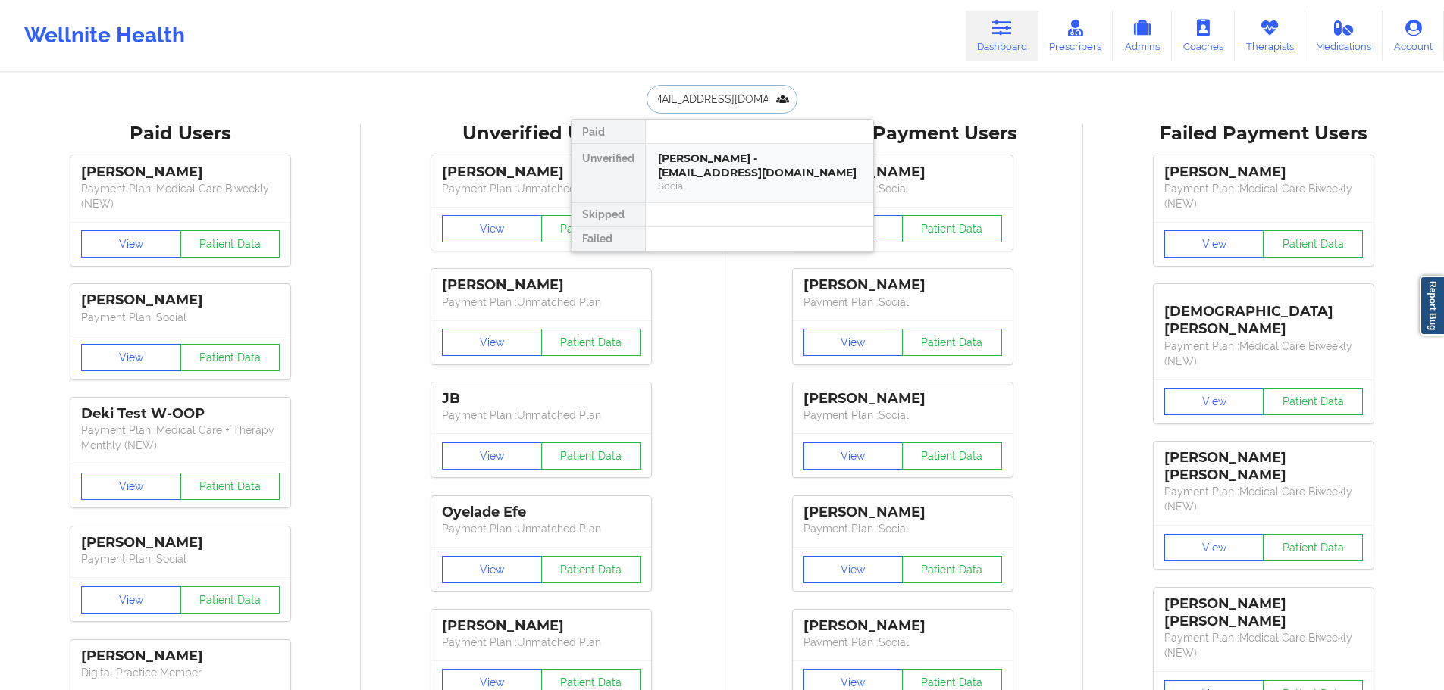
click at [690, 164] on div "[PERSON_NAME] - [EMAIL_ADDRESS][DOMAIN_NAME]" at bounding box center [759, 166] width 203 height 28
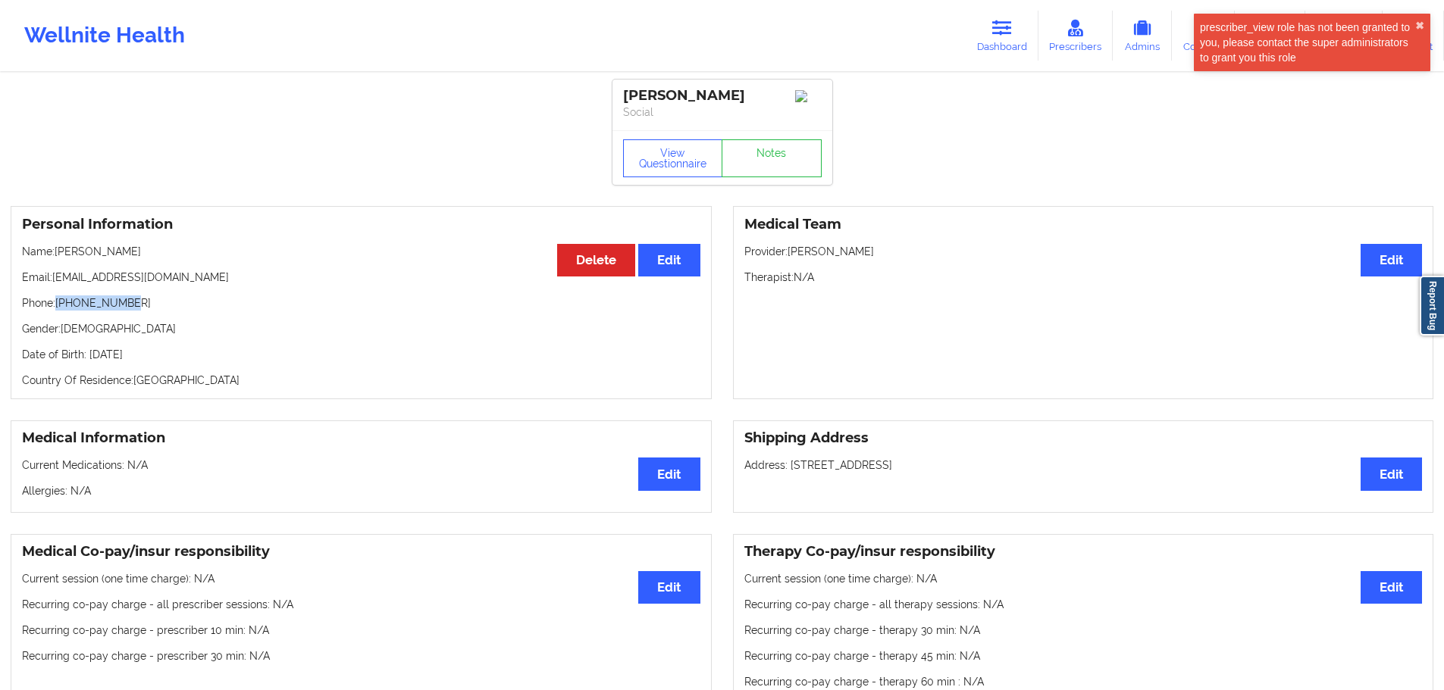
drag, startPoint x: 144, startPoint y: 303, endPoint x: 58, endPoint y: 307, distance: 86.5
click at [58, 307] on p "Phone: [PHONE_NUMBER]" at bounding box center [361, 303] width 678 height 15
drag, startPoint x: 195, startPoint y: 277, endPoint x: 58, endPoint y: 275, distance: 137.2
click at [58, 275] on p "Email: [EMAIL_ADDRESS][DOMAIN_NAME]" at bounding box center [361, 277] width 678 height 15
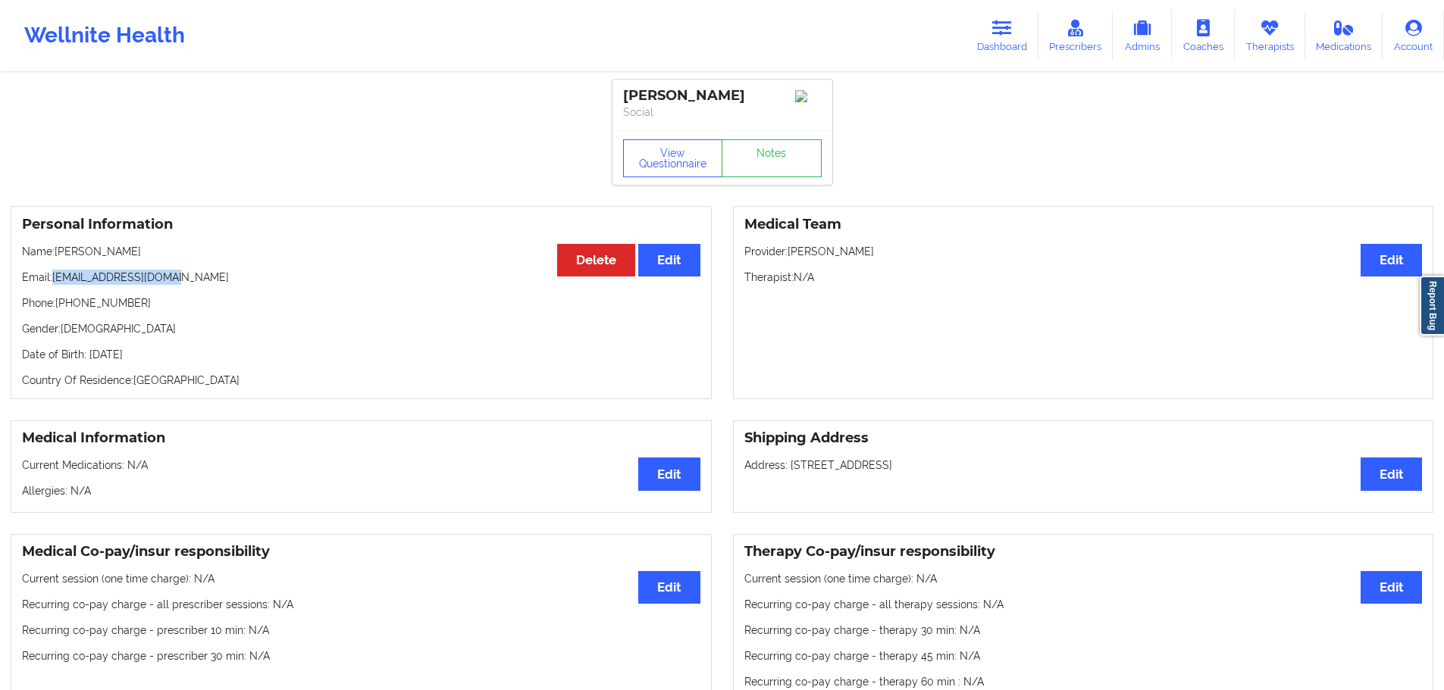
drag, startPoint x: 156, startPoint y: 252, endPoint x: 58, endPoint y: 262, distance: 98.3
click at [58, 259] on p "Name: [PERSON_NAME]" at bounding box center [361, 251] width 678 height 15
click at [655, 155] on button "View Questionnaire" at bounding box center [673, 158] width 100 height 38
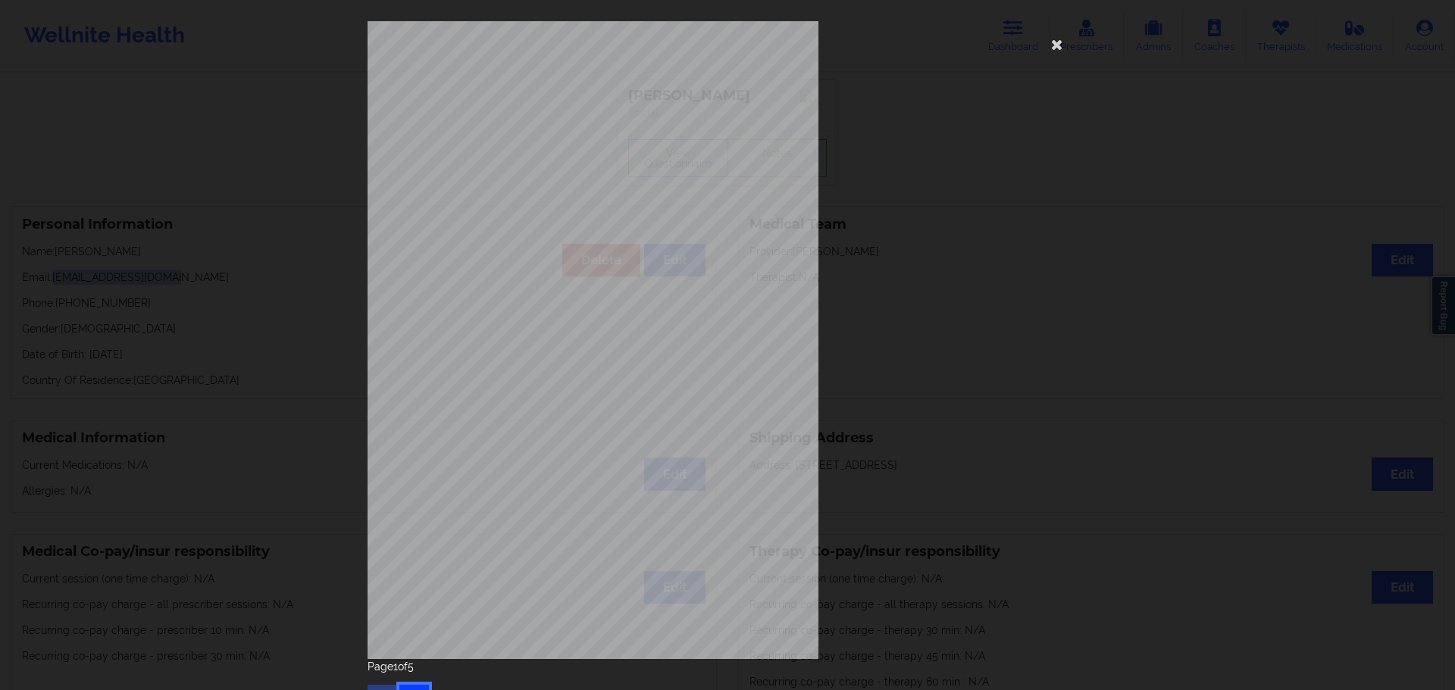
click at [414, 685] on button "button" at bounding box center [414, 698] width 30 height 27
click at [1055, 42] on icon at bounding box center [1057, 44] width 24 height 24
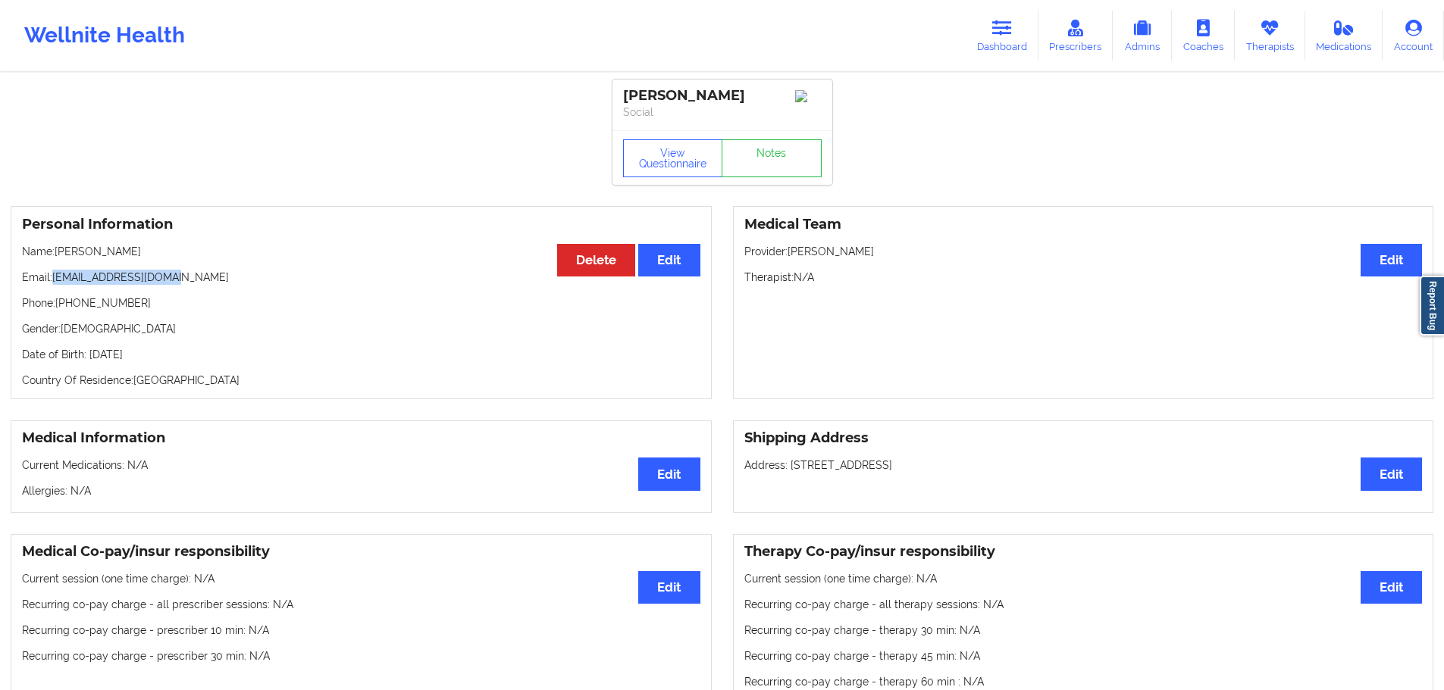
drag, startPoint x: 169, startPoint y: 280, endPoint x: 56, endPoint y: 277, distance: 113.0
click at [56, 277] on p "Email: [EMAIL_ADDRESS][DOMAIN_NAME]" at bounding box center [361, 277] width 678 height 15
drag, startPoint x: 122, startPoint y: 256, endPoint x: 58, endPoint y: 261, distance: 64.6
click at [58, 259] on p "Name: [PERSON_NAME]" at bounding box center [361, 251] width 678 height 15
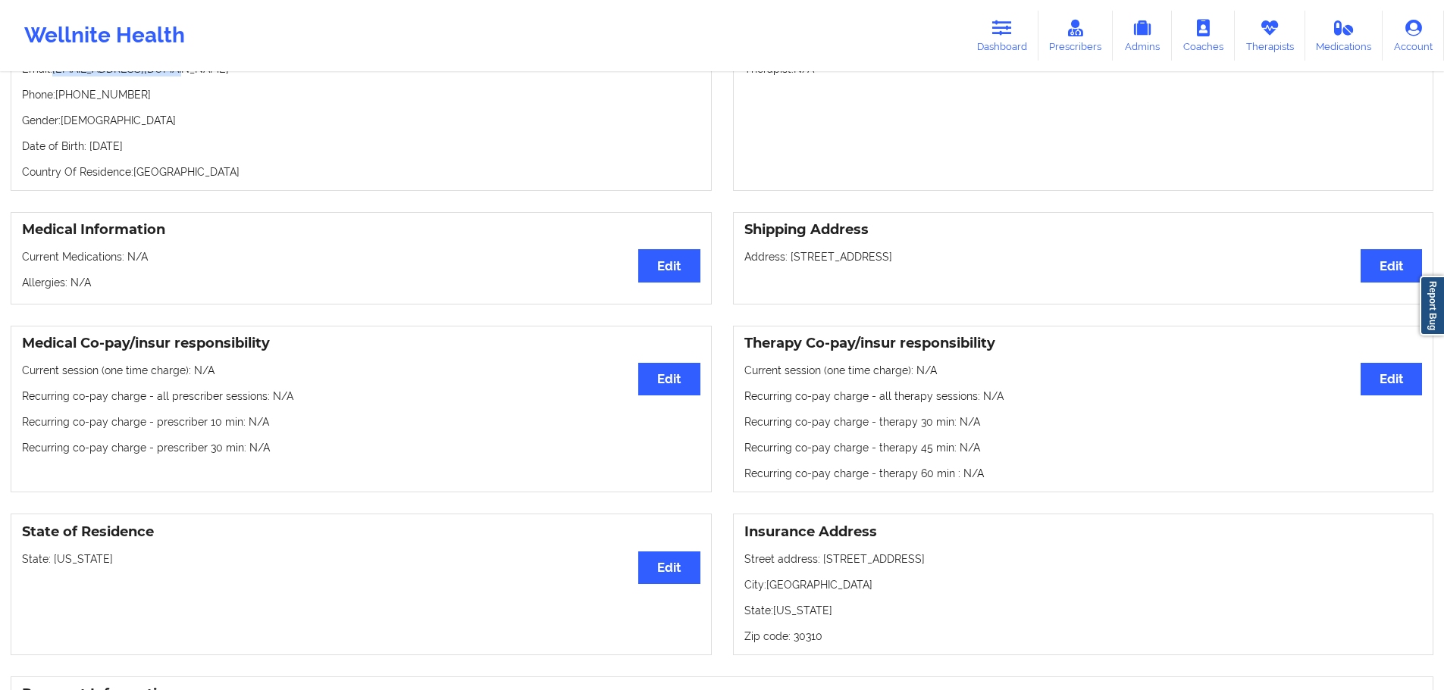
scroll to position [152, 0]
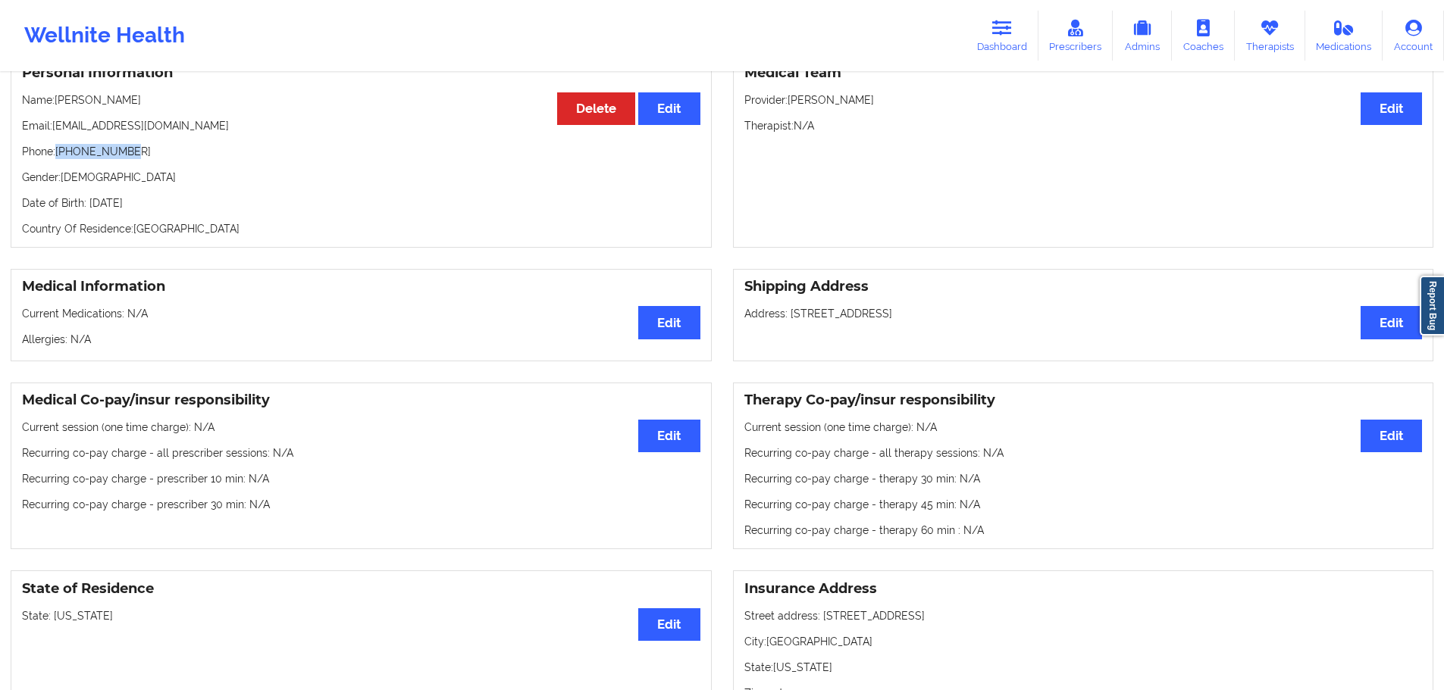
drag, startPoint x: 136, startPoint y: 154, endPoint x: 59, endPoint y: 154, distance: 76.5
click at [59, 154] on p "Phone: [PHONE_NUMBER]" at bounding box center [361, 151] width 678 height 15
drag, startPoint x: 198, startPoint y: 128, endPoint x: 54, endPoint y: 127, distance: 144.0
click at [54, 127] on p "Email: [EMAIL_ADDRESS][DOMAIN_NAME]" at bounding box center [361, 125] width 678 height 15
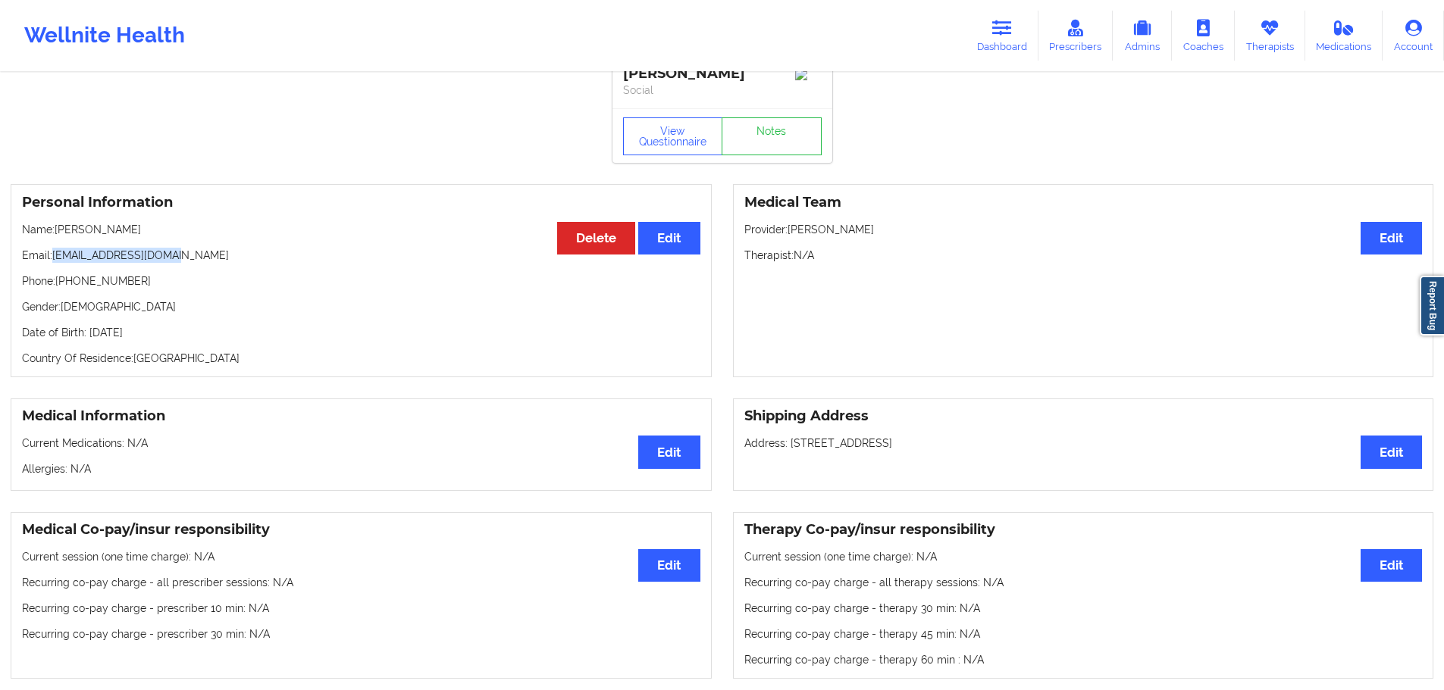
scroll to position [0, 0]
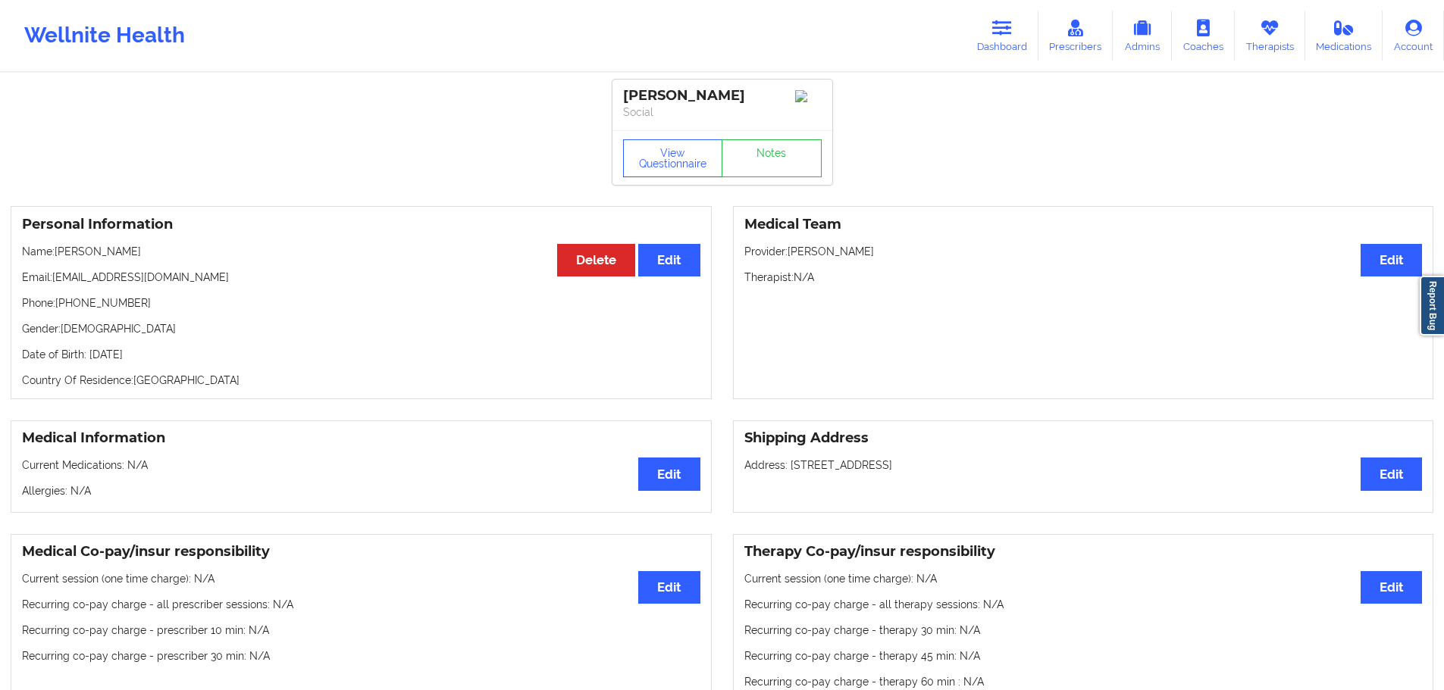
click at [152, 362] on p "Date of Birth: [DEMOGRAPHIC_DATA]" at bounding box center [361, 354] width 678 height 15
drag, startPoint x: 159, startPoint y: 247, endPoint x: 57, endPoint y: 252, distance: 102.4
click at [57, 252] on div "Personal Information Edit Delete Name: [PERSON_NAME] Email: [EMAIL_ADDRESS][DOM…" at bounding box center [361, 302] width 701 height 193
drag, startPoint x: 136, startPoint y: 313, endPoint x: 58, endPoint y: 308, distance: 78.2
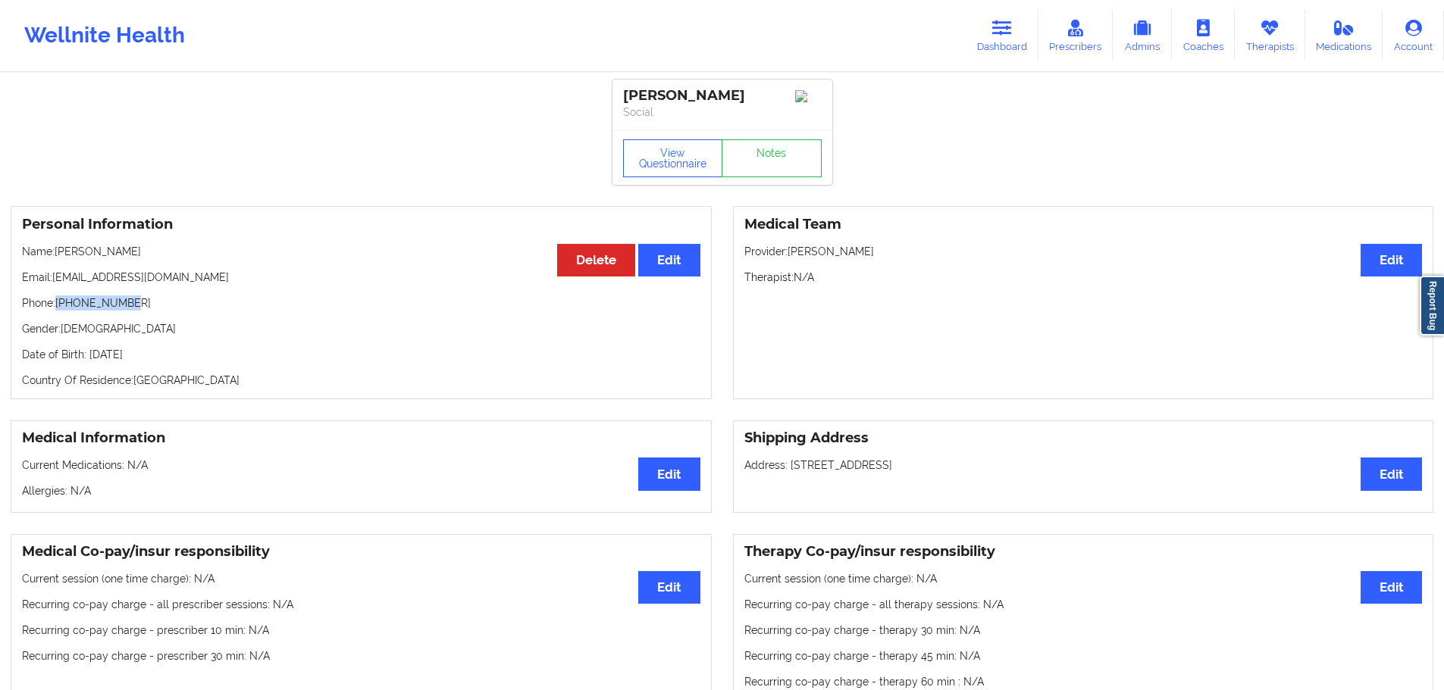
click at [58, 308] on p "Phone: [PHONE_NUMBER]" at bounding box center [361, 303] width 678 height 15
click at [1031, 18] on link "Dashboard" at bounding box center [1002, 36] width 73 height 50
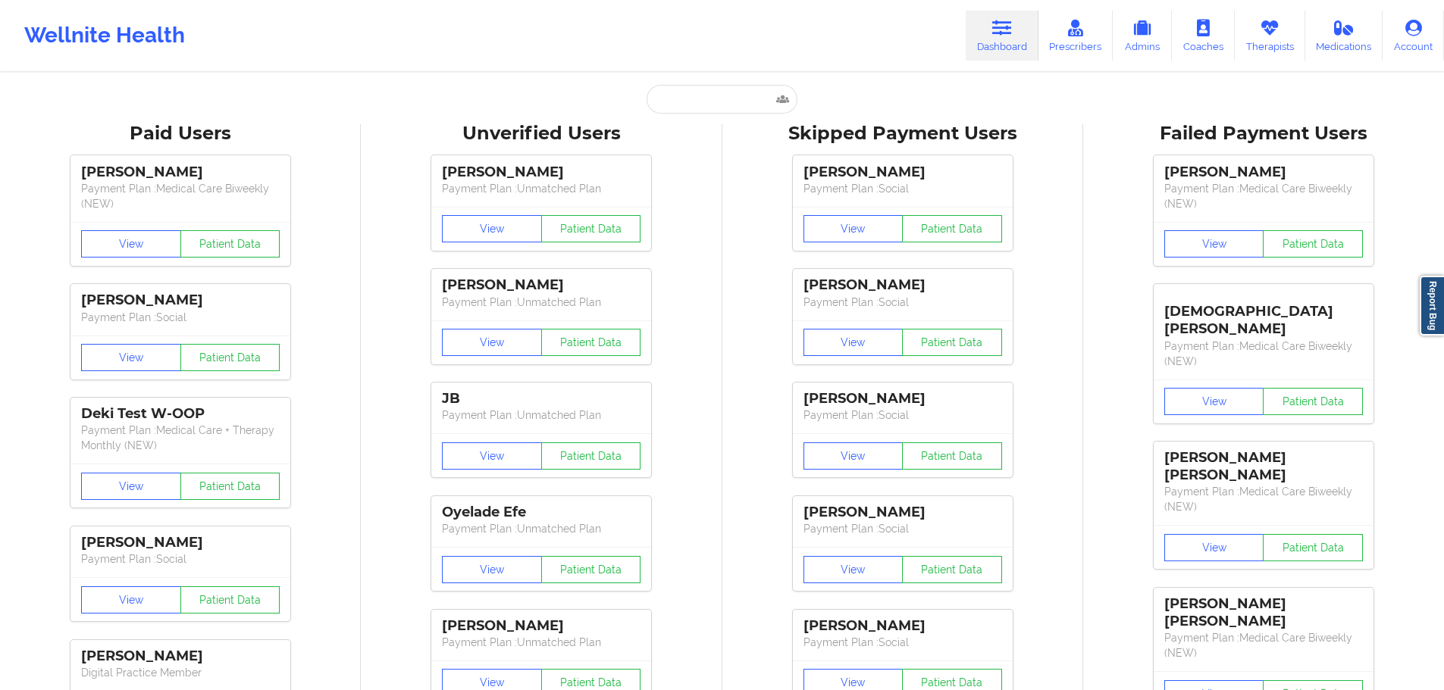
click at [695, 104] on input "text" at bounding box center [721, 99] width 150 height 29
paste input "[EMAIL_ADDRESS][DOMAIN_NAME]"
type input "[EMAIL_ADDRESS][DOMAIN_NAME]"
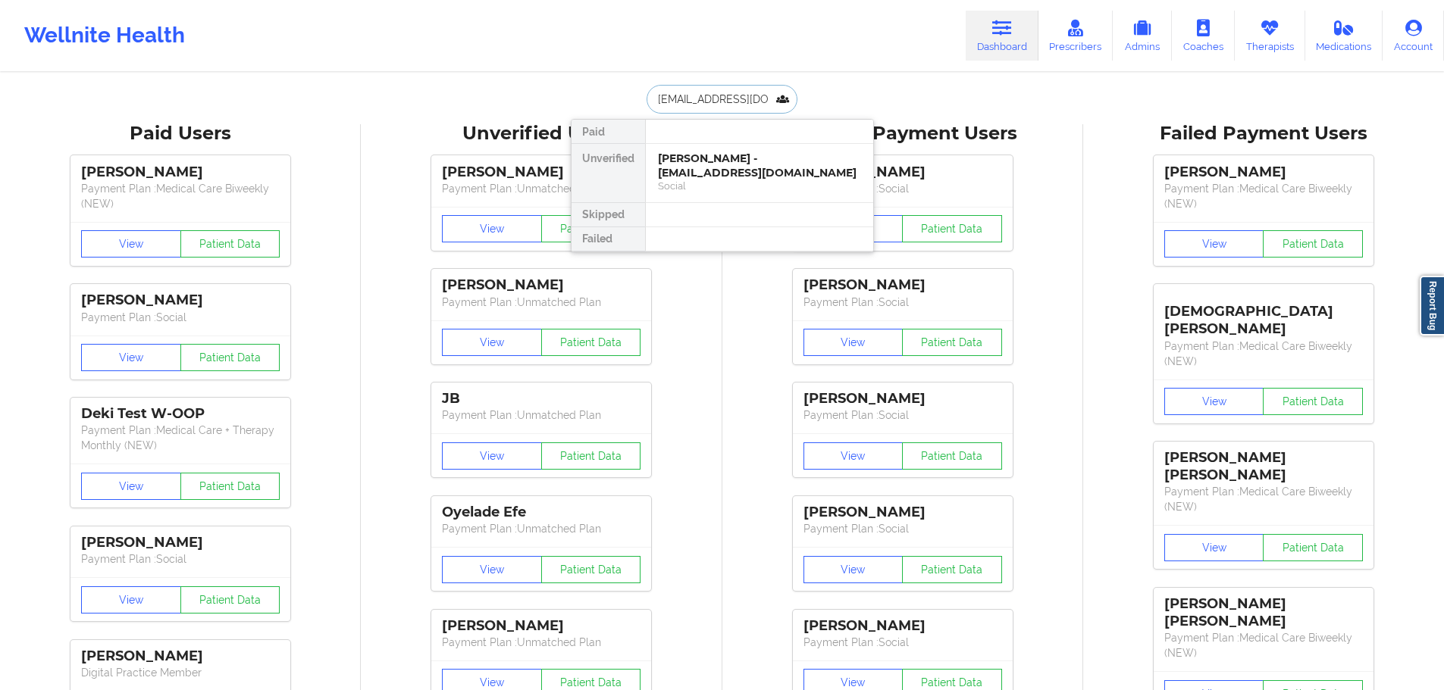
scroll to position [0, 2]
click at [696, 165] on div "[PERSON_NAME] - [PERSON_NAME][EMAIL_ADDRESS][DOMAIN_NAME]" at bounding box center [759, 166] width 203 height 28
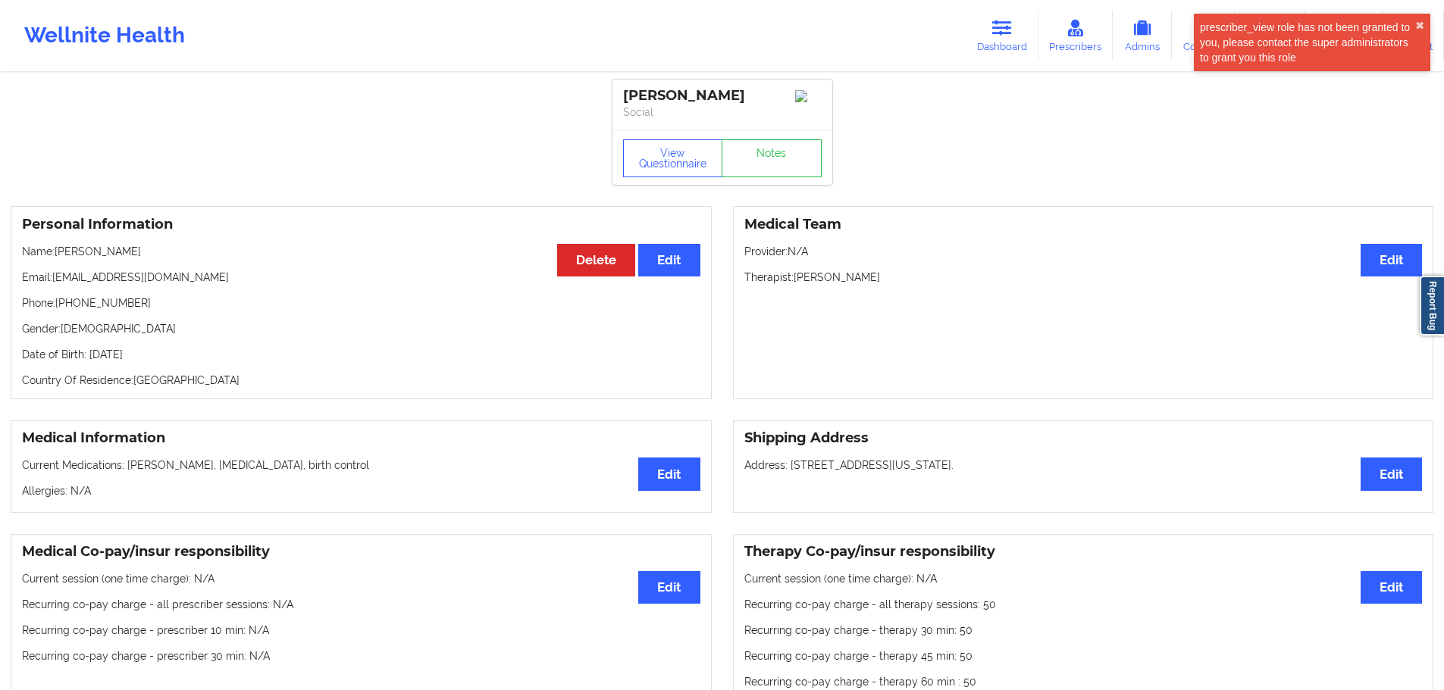
drag, startPoint x: 128, startPoint y: 258, endPoint x: 57, endPoint y: 260, distance: 71.3
click at [57, 259] on p "Name: [PERSON_NAME]" at bounding box center [361, 251] width 678 height 15
drag, startPoint x: 129, startPoint y: 305, endPoint x: 59, endPoint y: 314, distance: 70.2
click at [59, 311] on p "Phone: [PHONE_NUMBER]" at bounding box center [361, 303] width 678 height 15
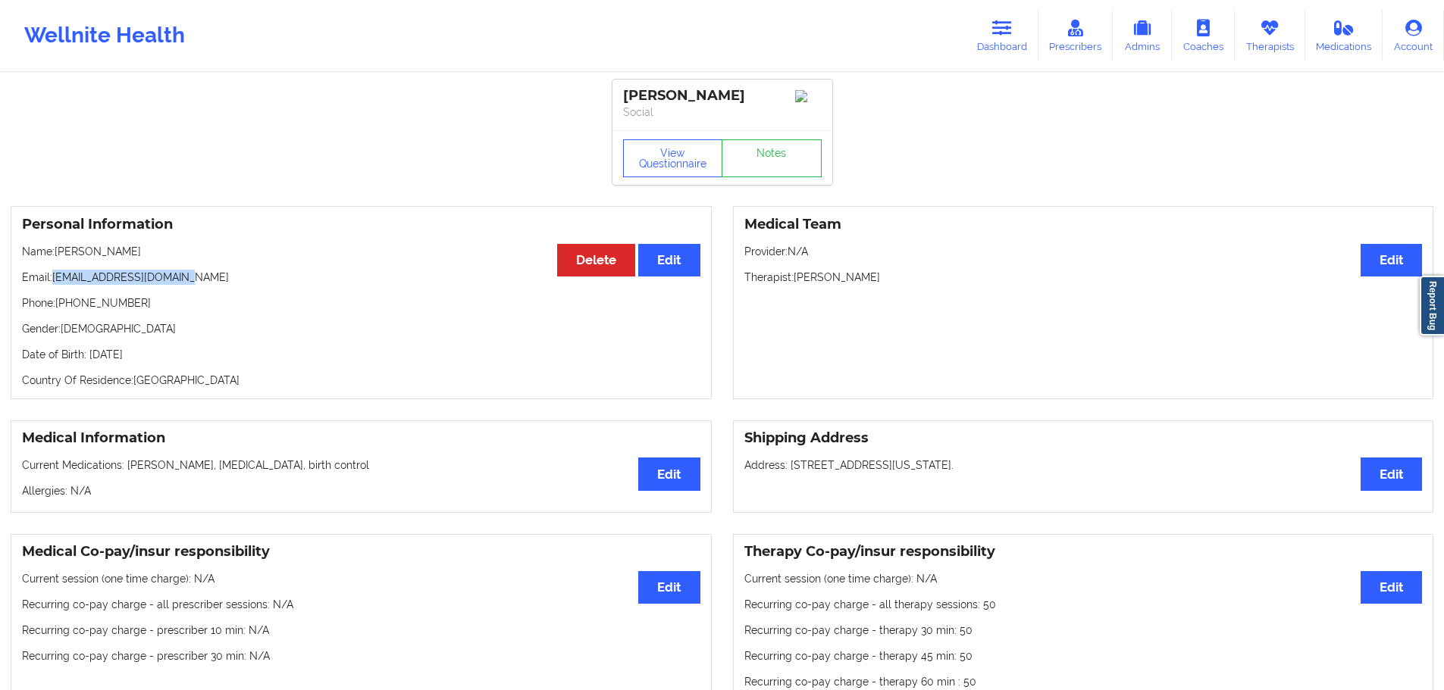
drag, startPoint x: 207, startPoint y: 280, endPoint x: 54, endPoint y: 288, distance: 153.3
click at [54, 285] on p "Email: [EMAIL_ADDRESS][DOMAIN_NAME]" at bounding box center [361, 277] width 678 height 15
click at [649, 155] on button "View Questionnaire" at bounding box center [673, 158] width 100 height 38
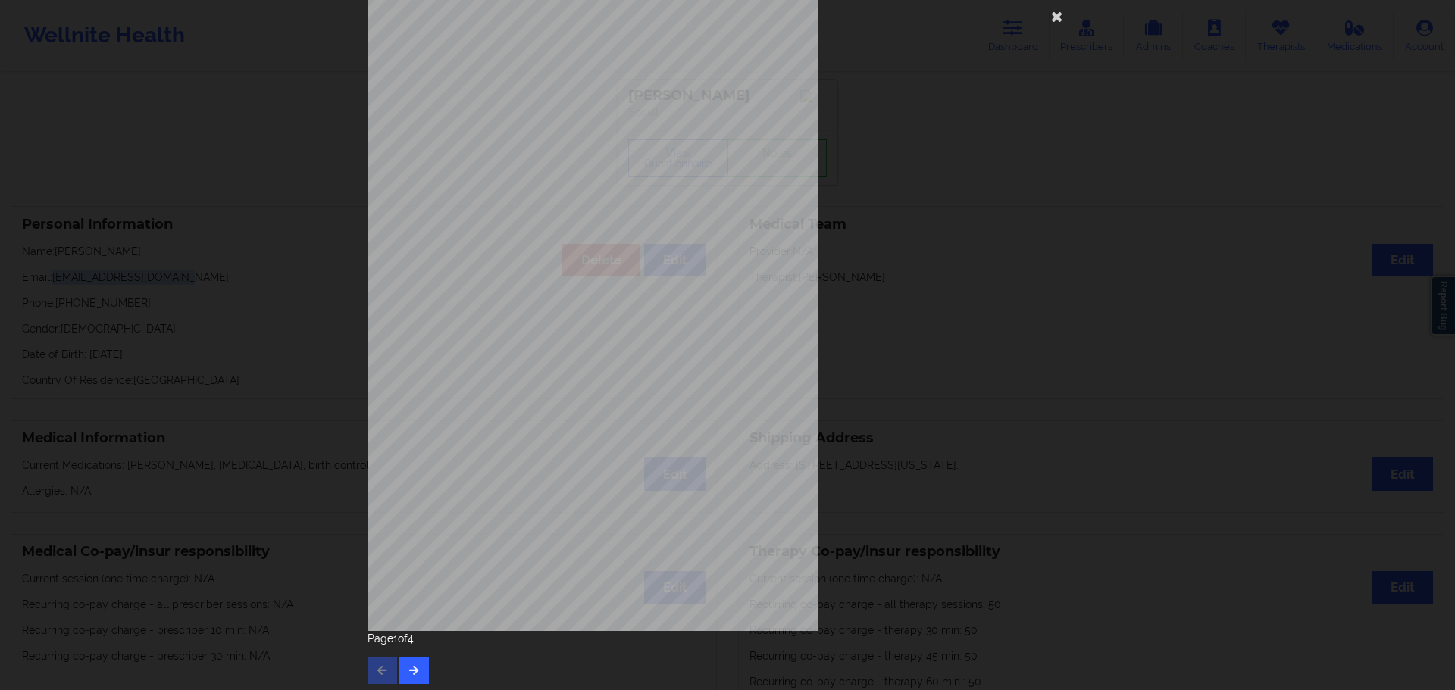
scroll to position [33, 0]
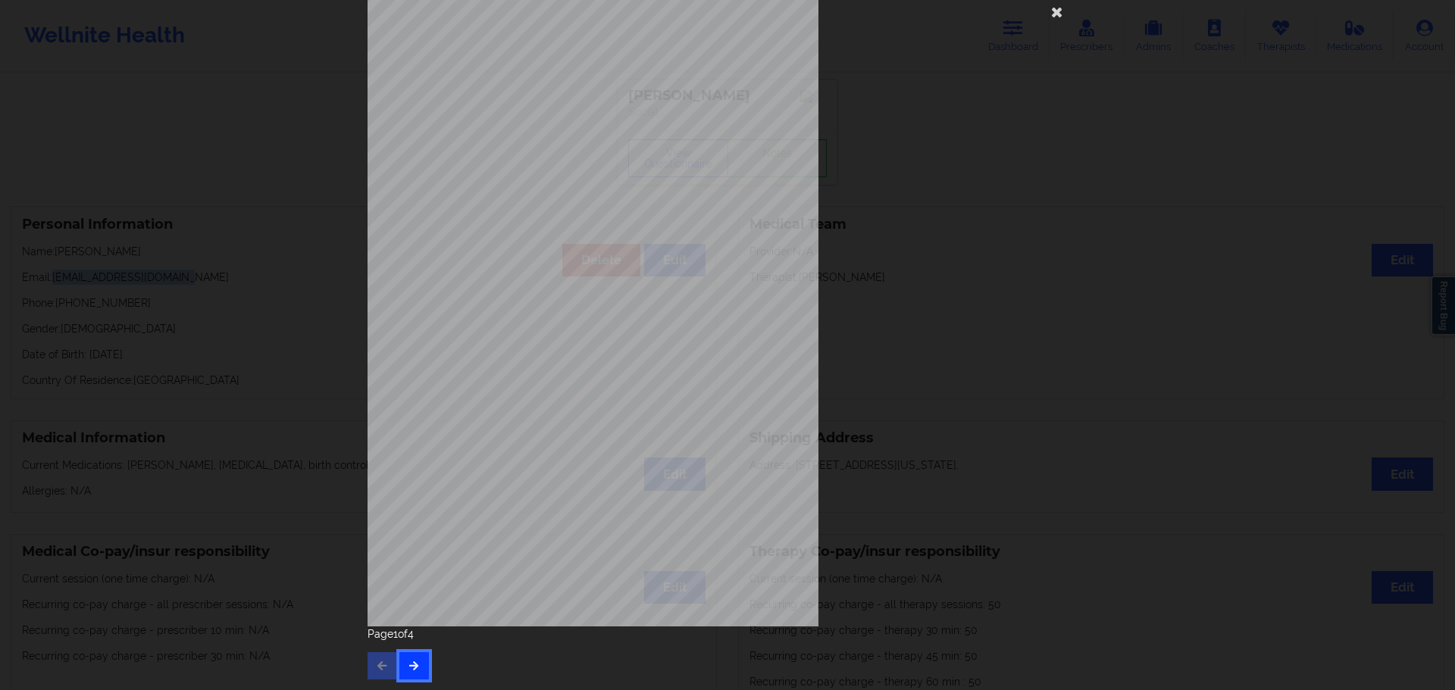
click at [412, 670] on icon "button" at bounding box center [414, 665] width 13 height 9
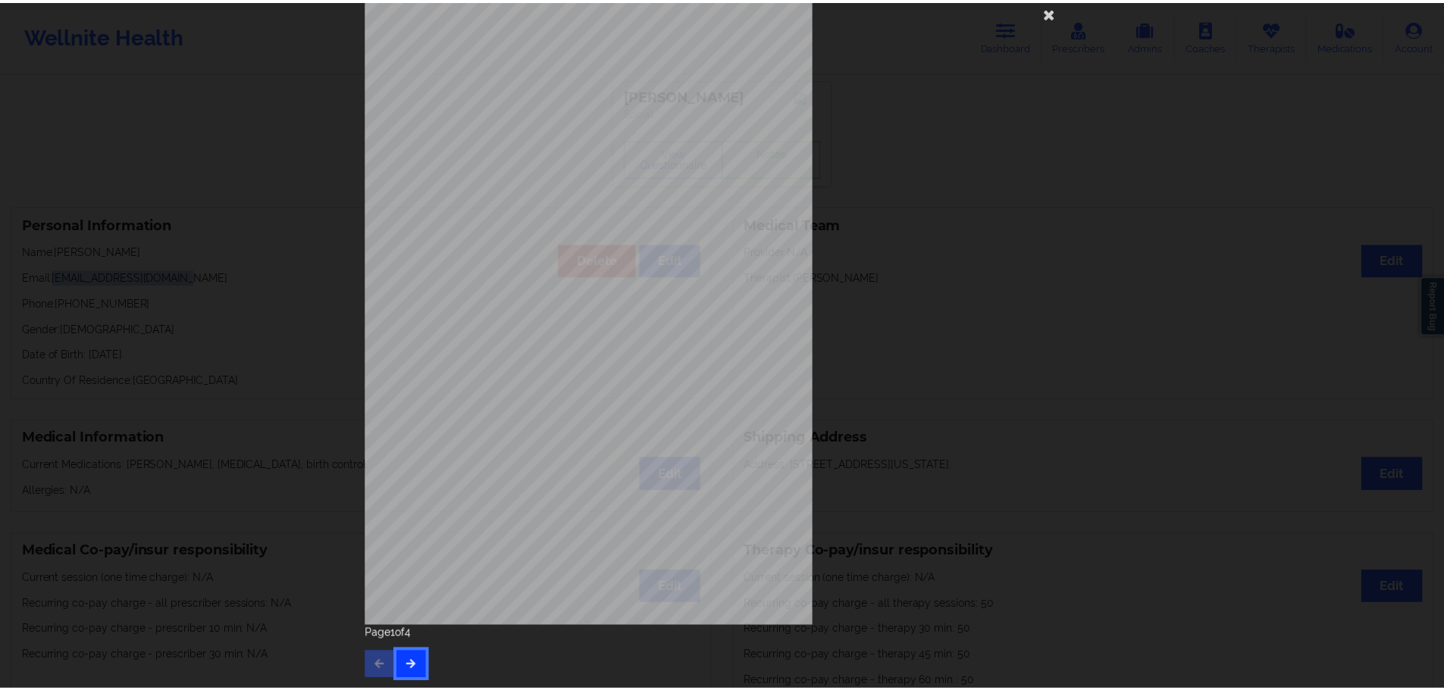
scroll to position [0, 0]
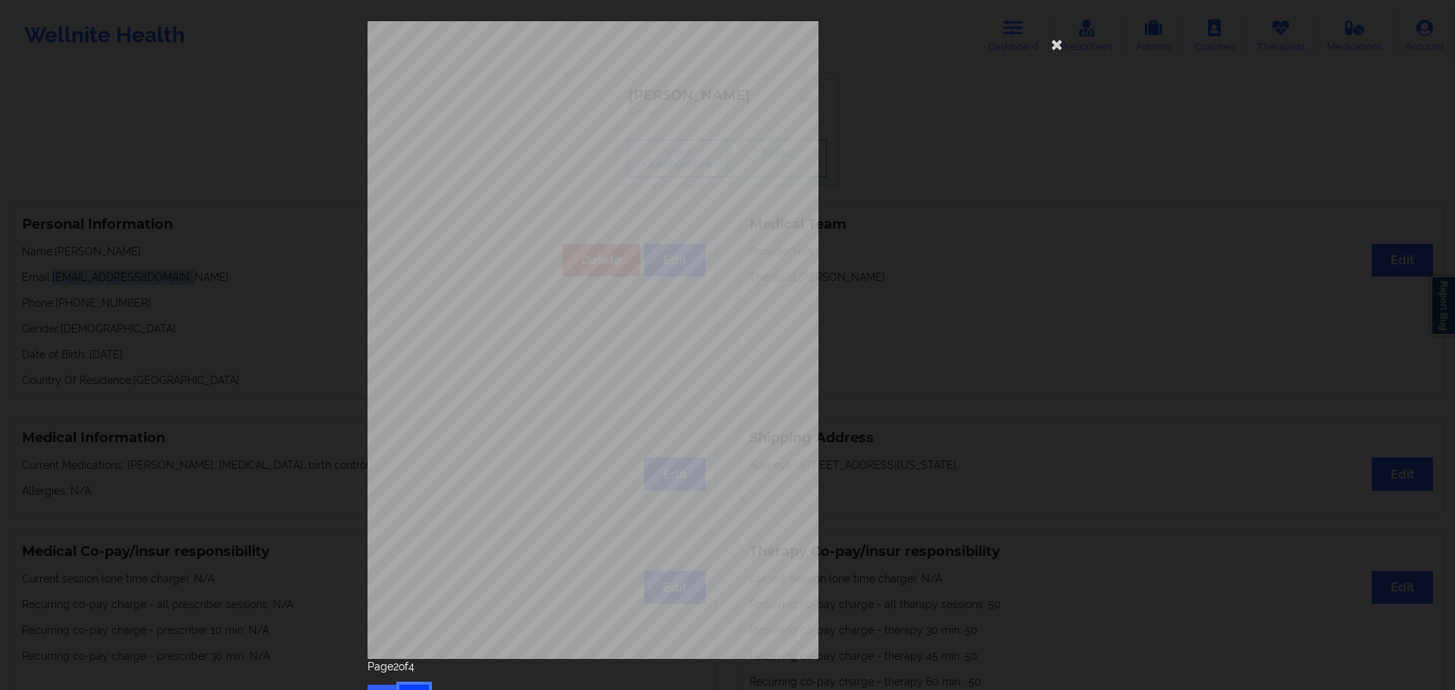
click at [412, 690] on button "button" at bounding box center [414, 698] width 30 height 27
click at [152, 346] on div "Have you ever suf fered from seizures or have you been treated with anti-seizur…" at bounding box center [727, 345] width 1455 height 690
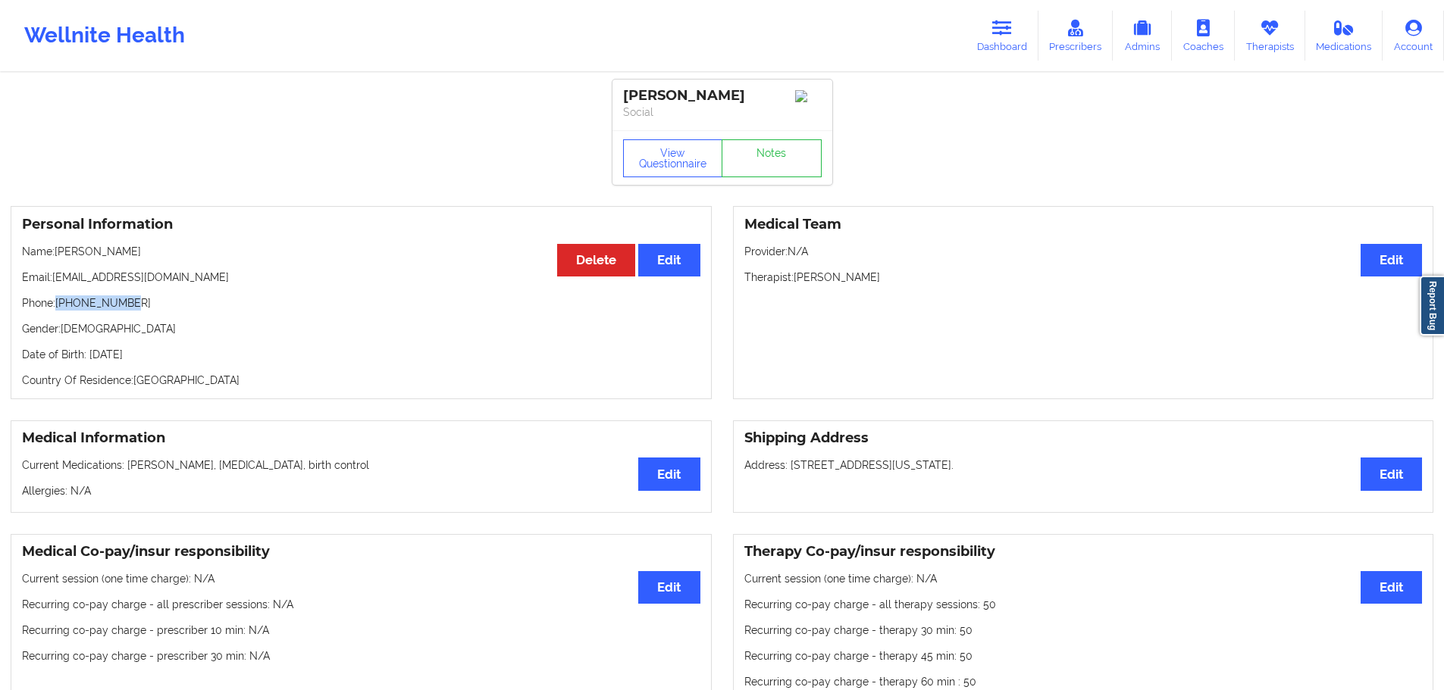
drag, startPoint x: 133, startPoint y: 305, endPoint x: 58, endPoint y: 312, distance: 75.3
click at [58, 311] on p "Phone: [PHONE_NUMBER]" at bounding box center [361, 303] width 678 height 15
click at [183, 360] on p "Date of Birth: [DEMOGRAPHIC_DATA]" at bounding box center [361, 354] width 678 height 15
click at [180, 360] on p "Date of Birth: [DEMOGRAPHIC_DATA]" at bounding box center [361, 354] width 678 height 15
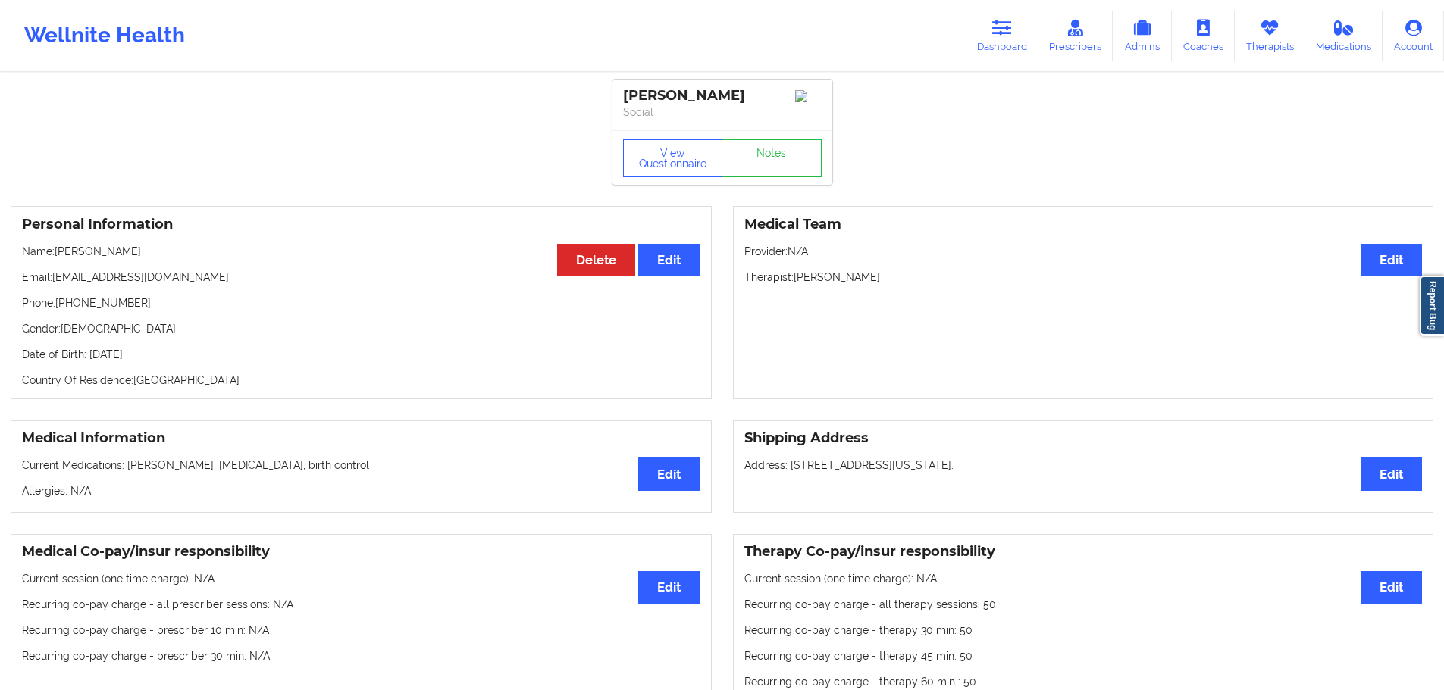
click at [174, 360] on p "Date of Birth: [DEMOGRAPHIC_DATA]" at bounding box center [361, 354] width 678 height 15
click at [80, 290] on div "Personal Information Edit Delete Name: [PERSON_NAME] Email: [EMAIL_ADDRESS][DOM…" at bounding box center [361, 302] width 701 height 193
drag, startPoint x: 139, startPoint y: 258, endPoint x: 61, endPoint y: 258, distance: 78.8
click at [61, 258] on p "Name: [PERSON_NAME]" at bounding box center [361, 251] width 678 height 15
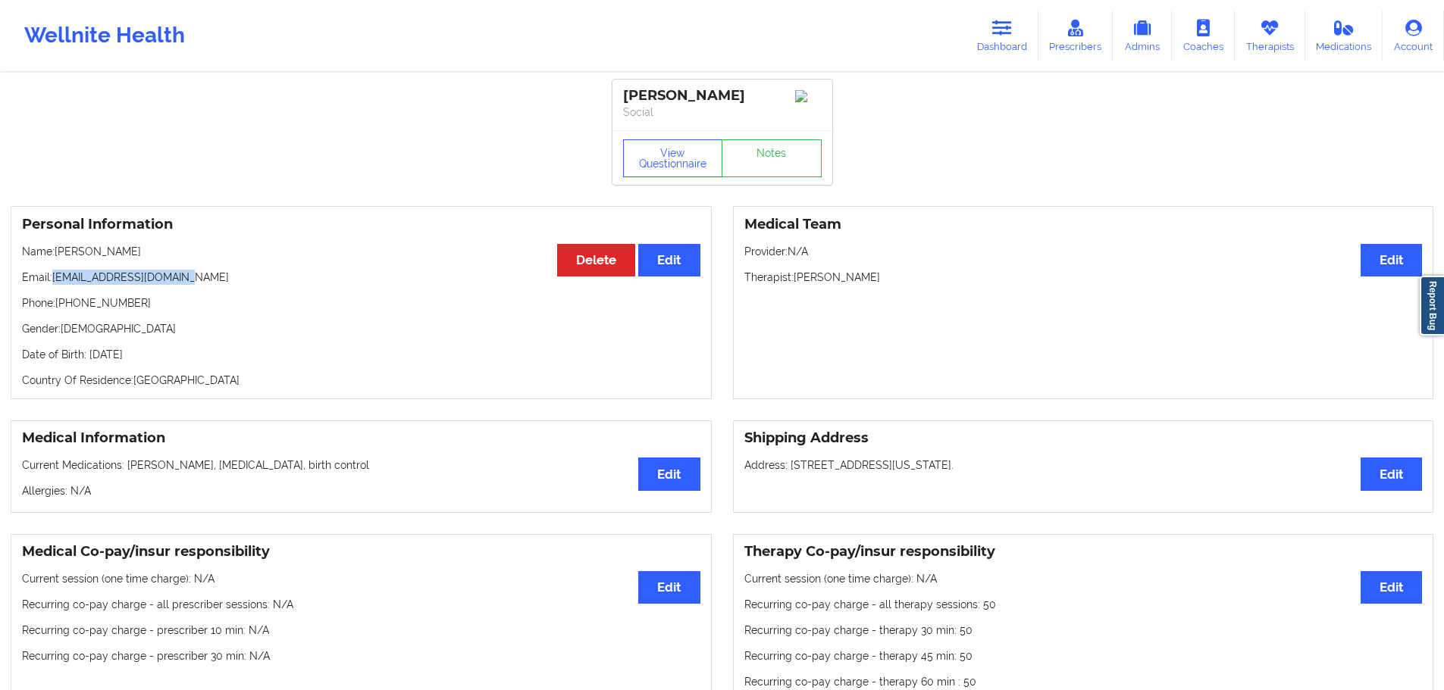
drag, startPoint x: 152, startPoint y: 280, endPoint x: 57, endPoint y: 280, distance: 95.5
click at [57, 280] on p "Email: [EMAIL_ADDRESS][DOMAIN_NAME]" at bounding box center [361, 277] width 678 height 15
drag, startPoint x: 102, startPoint y: 316, endPoint x: 83, endPoint y: 311, distance: 20.4
click at [61, 315] on div "Personal Information Edit Delete Name: [PERSON_NAME] Email: [EMAIL_ADDRESS][DOM…" at bounding box center [361, 302] width 701 height 193
click at [83, 311] on p "Phone: [PHONE_NUMBER]" at bounding box center [361, 303] width 678 height 15
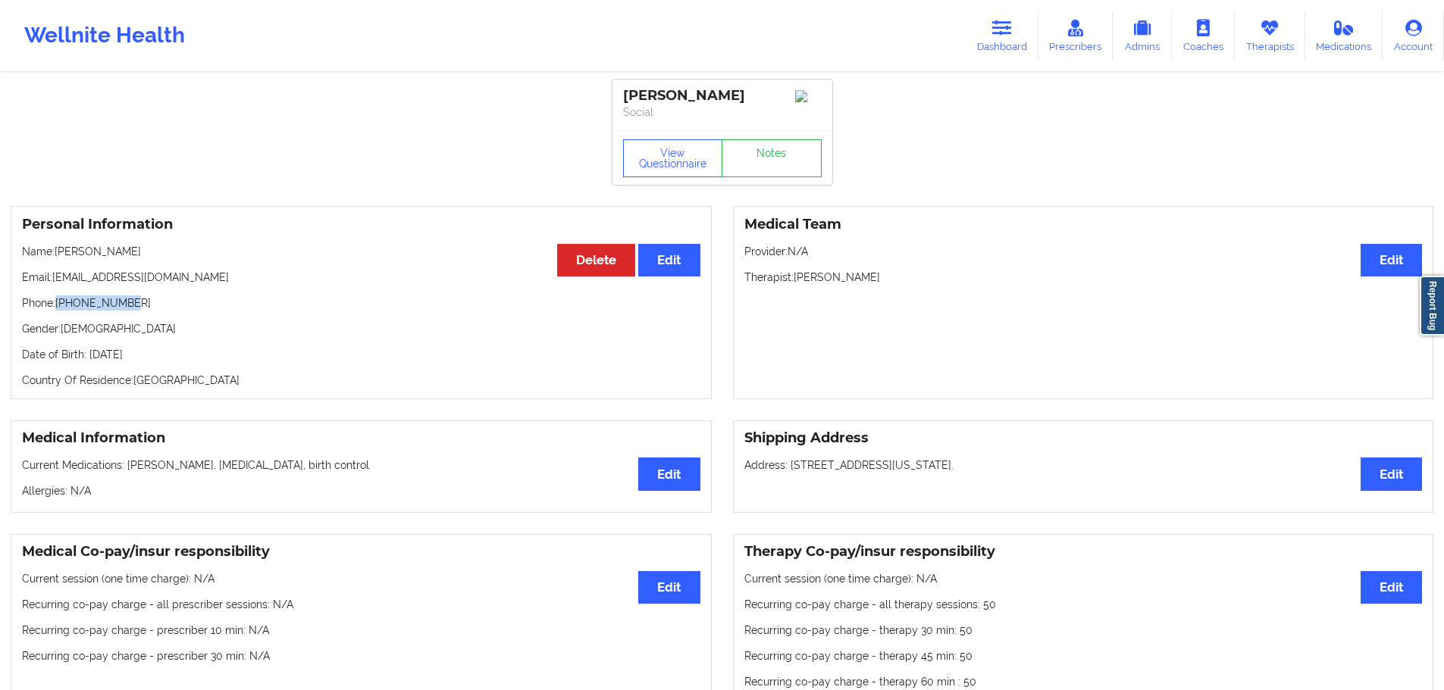
drag, startPoint x: 130, startPoint y: 303, endPoint x: 59, endPoint y: 305, distance: 70.5
click at [59, 305] on p "Phone: [PHONE_NUMBER]" at bounding box center [361, 303] width 678 height 15
click at [998, 26] on icon at bounding box center [1002, 28] width 20 height 17
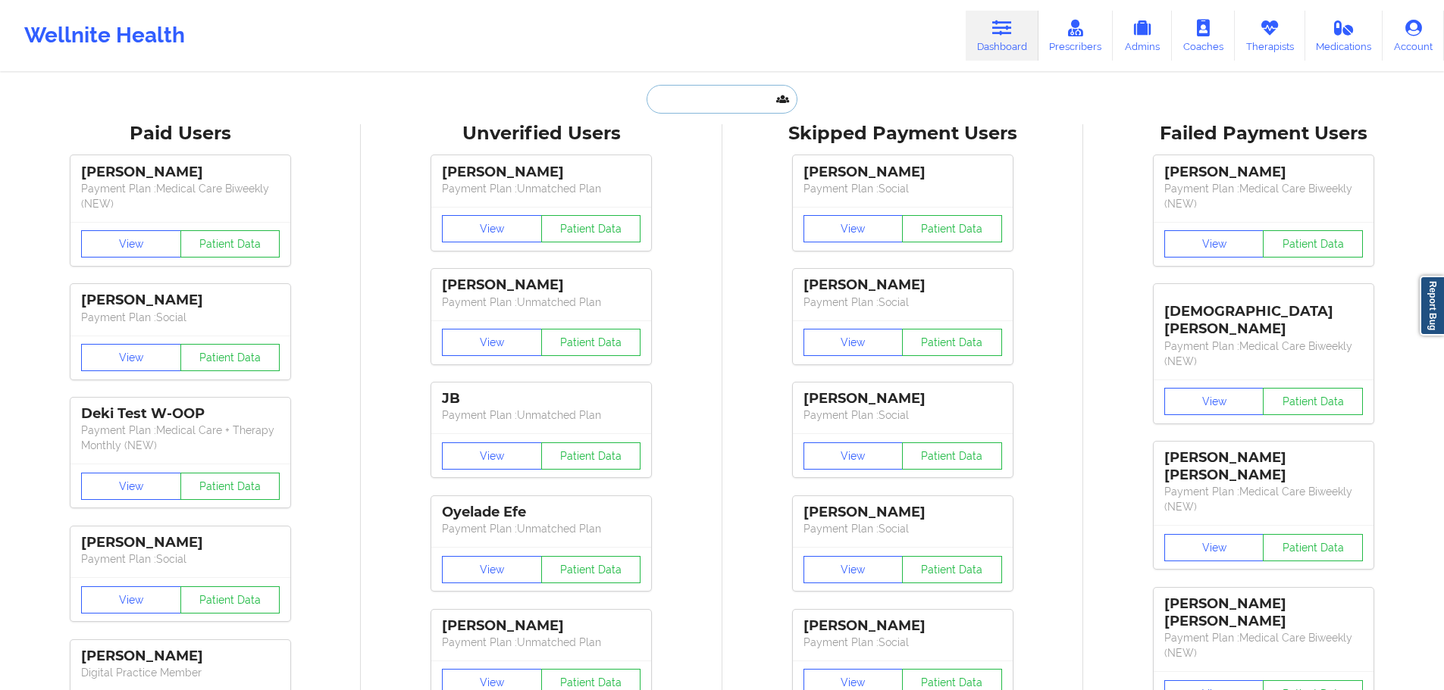
click at [722, 106] on input "text" at bounding box center [721, 99] width 150 height 29
paste input "[EMAIL_ADDRESS][DOMAIN_NAME]"
type input "[EMAIL_ADDRESS][DOMAIN_NAME]"
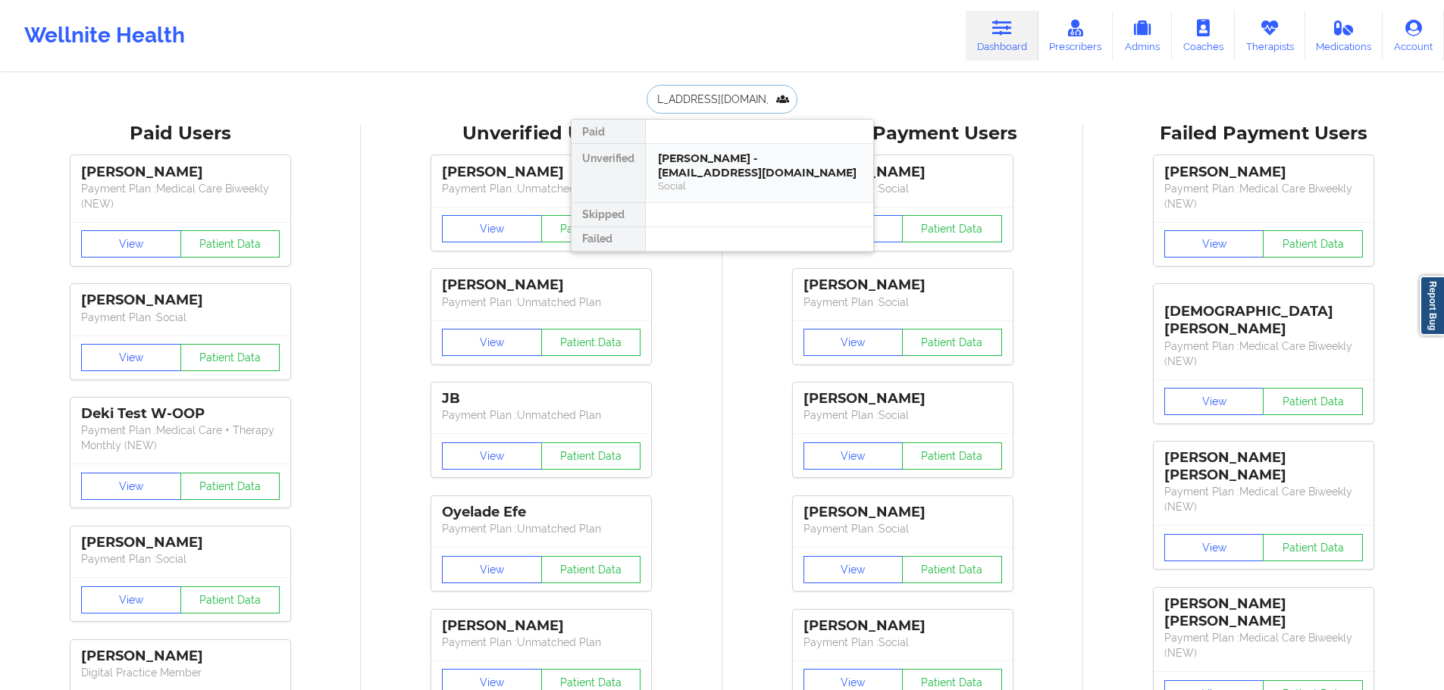
click at [740, 158] on div "[PERSON_NAME] - [EMAIL_ADDRESS][DOMAIN_NAME]" at bounding box center [759, 166] width 203 height 28
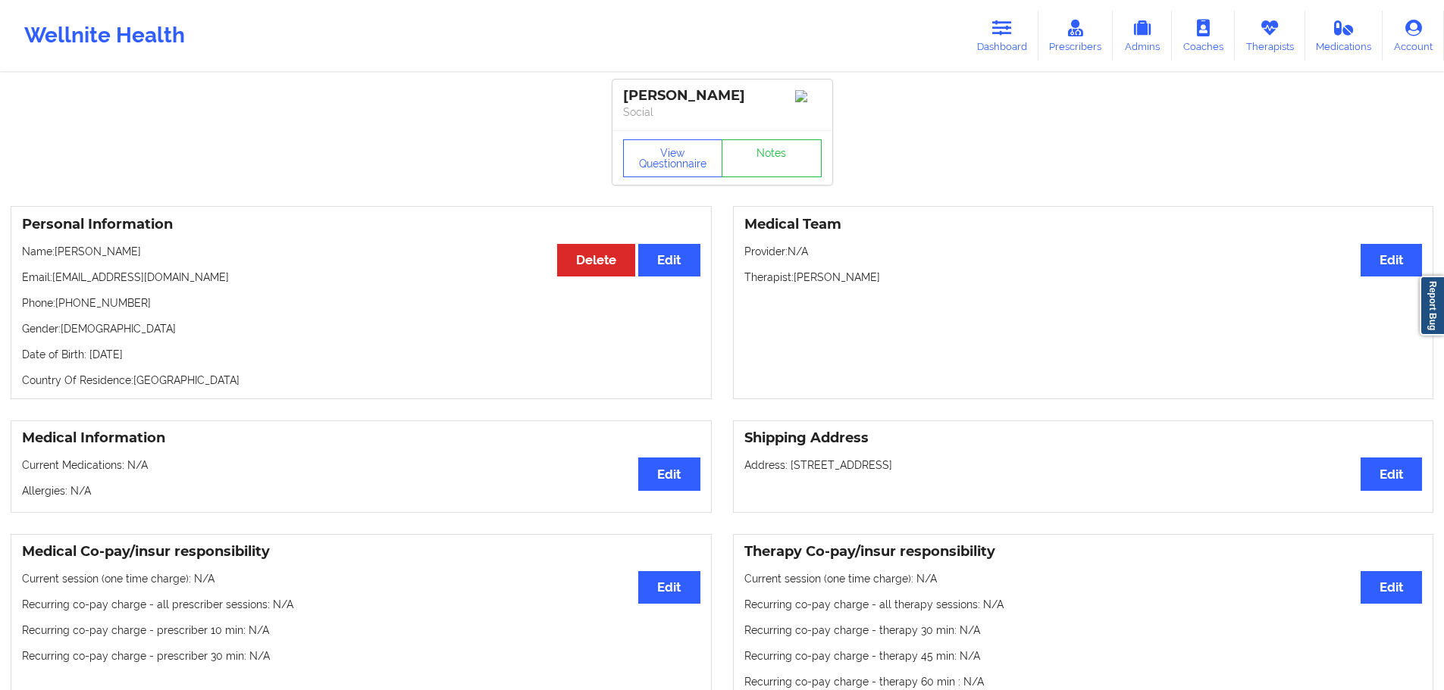
drag, startPoint x: 174, startPoint y: 256, endPoint x: 58, endPoint y: 261, distance: 116.8
click at [58, 259] on p "Name: [PERSON_NAME]" at bounding box center [361, 251] width 678 height 15
click at [633, 168] on button "View Questionnaire" at bounding box center [673, 158] width 100 height 38
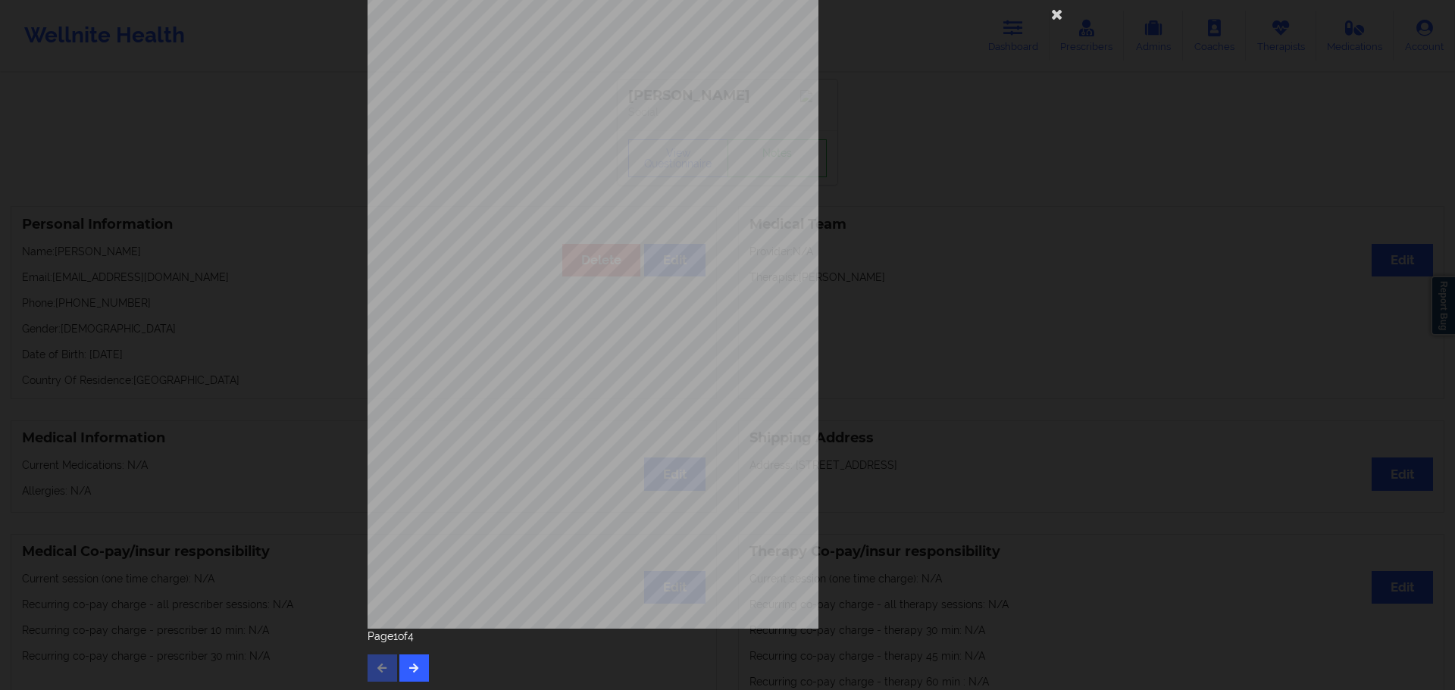
scroll to position [33, 0]
click at [418, 667] on button "button" at bounding box center [414, 666] width 30 height 27
click at [409, 675] on button "button" at bounding box center [414, 666] width 30 height 27
